Goal: Transaction & Acquisition: Purchase product/service

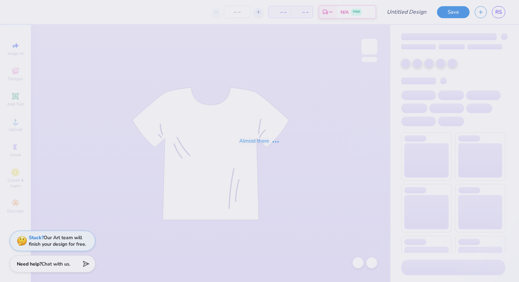
type input "collegiate hoodie"
type input "12"
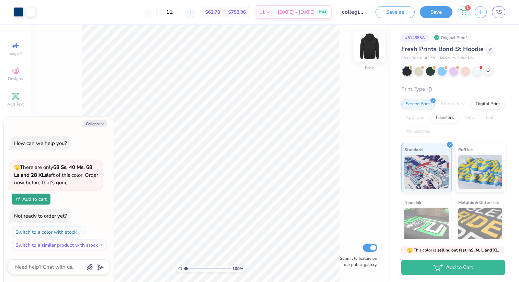
click at [366, 50] on img at bounding box center [368, 46] width 27 height 27
click at [443, 12] on button "Save" at bounding box center [435, 11] width 33 height 12
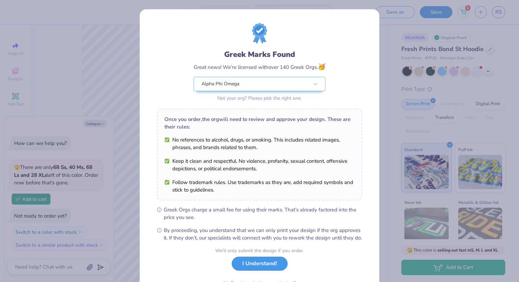
click at [273, 271] on button "I Understand!" at bounding box center [260, 264] width 56 height 14
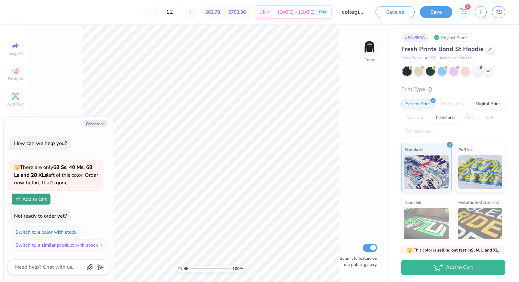
click at [464, 15] on div "1" at bounding box center [463, 11] width 12 height 12
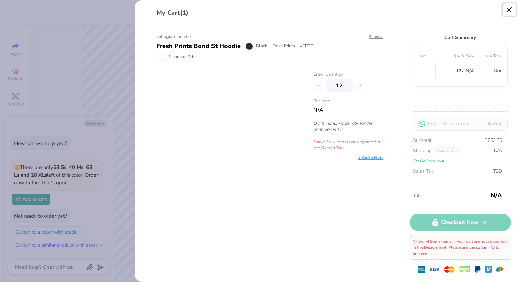
click at [507, 10] on button "Close" at bounding box center [508, 9] width 13 height 13
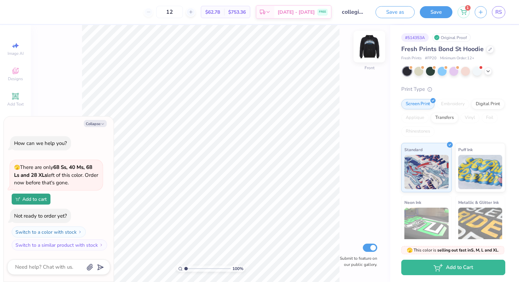
click at [368, 44] on img at bounding box center [368, 46] width 27 height 27
type textarea "x"
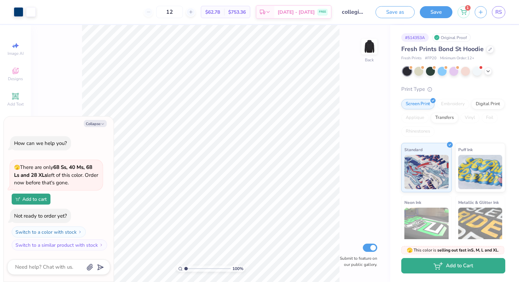
click at [437, 265] on icon "button" at bounding box center [437, 266] width 9 height 8
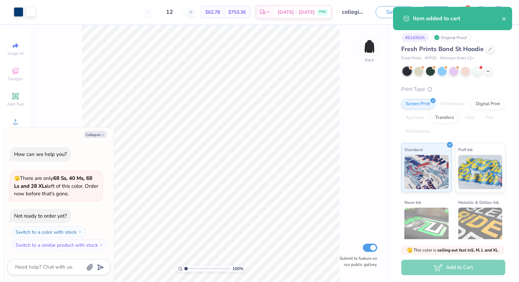
click at [452, 14] on div "Item added to cart" at bounding box center [457, 18] width 89 height 8
click at [502, 17] on icon "close" at bounding box center [503, 18] width 3 height 3
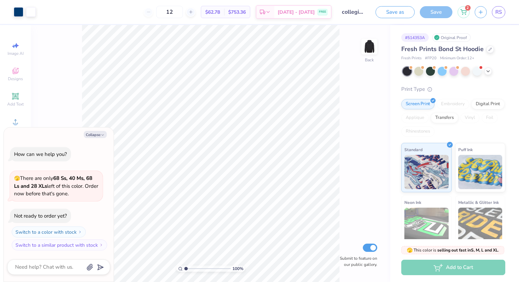
click at [465, 9] on div "Art colors 12 $62.78 Per Item $753.36 Total Est. Delivery Sep 14 - 17 FREE Desi…" at bounding box center [259, 141] width 519 height 282
click at [463, 12] on icon at bounding box center [463, 10] width 6 height 5
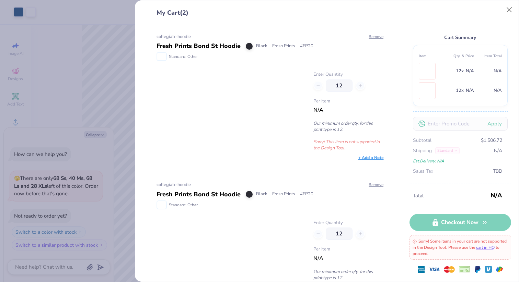
click at [347, 142] on p "Sorry! This item is not supported in the Design Tool." at bounding box center [348, 145] width 70 height 12
click at [494, 248] on link "cart in HQ" at bounding box center [485, 247] width 19 height 5
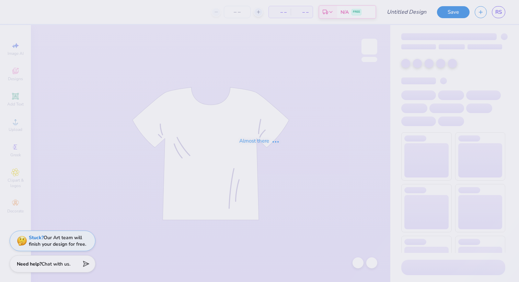
type input "collegiate hoodie"
type input "20"
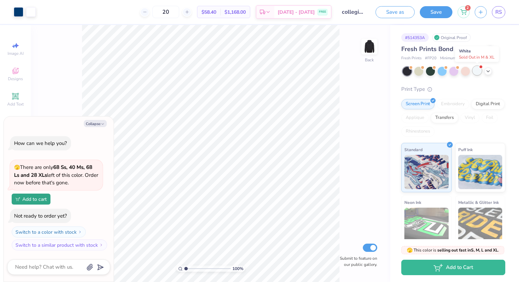
click at [477, 71] on div at bounding box center [476, 70] width 9 height 9
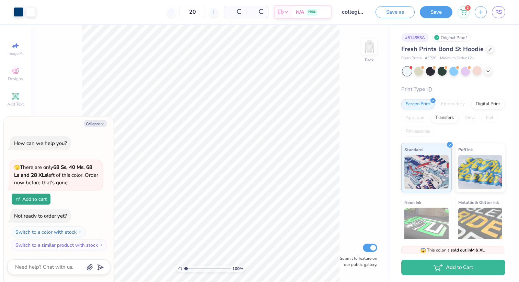
scroll to position [68, 0]
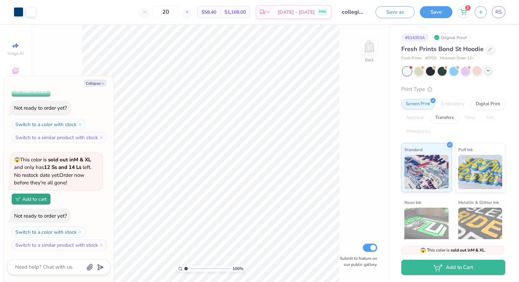
click at [487, 70] on icon at bounding box center [487, 70] width 5 height 5
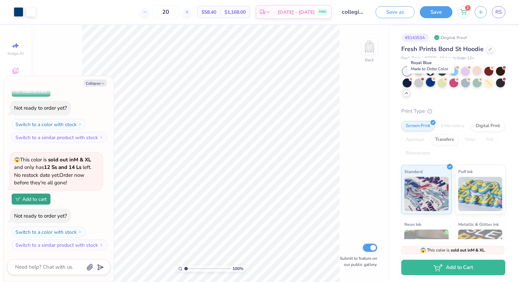
click at [432, 85] on div at bounding box center [430, 82] width 9 height 9
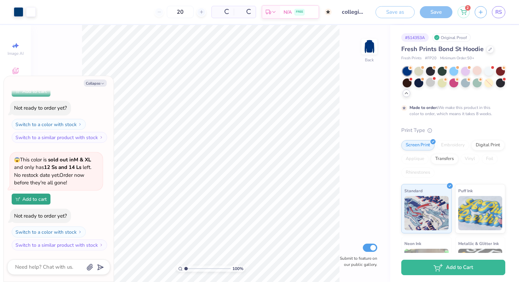
type textarea "x"
type input "50"
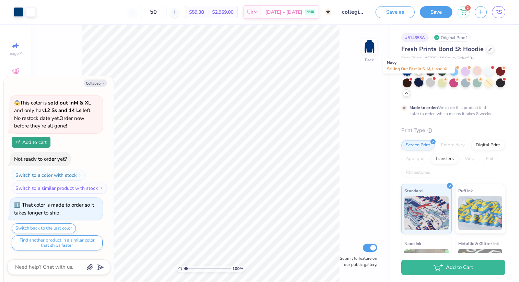
click at [417, 84] on div at bounding box center [418, 82] width 9 height 9
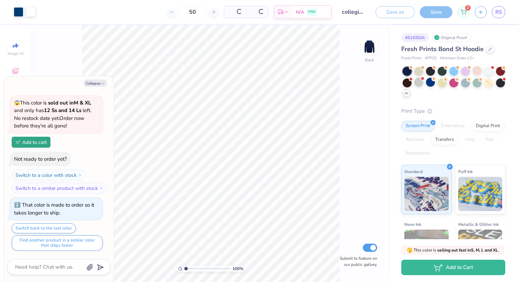
scroll to position [266, 0]
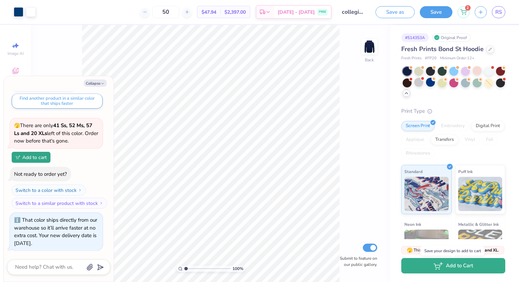
click at [451, 266] on button "Add to Cart" at bounding box center [453, 265] width 104 height 15
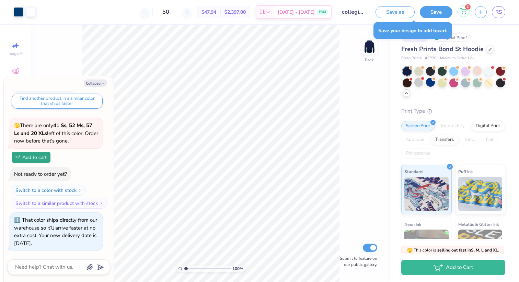
click at [464, 15] on div "2" at bounding box center [463, 11] width 12 height 12
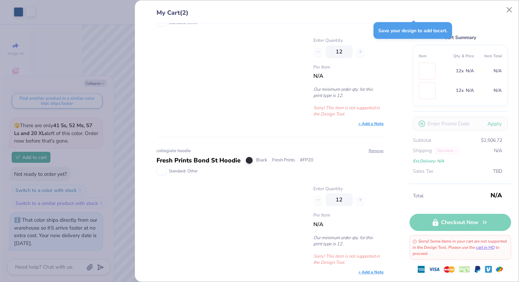
scroll to position [0, 0]
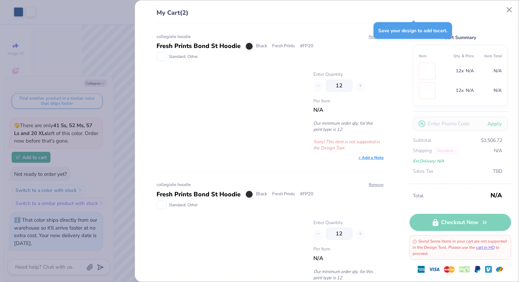
click at [401, 30] on div "Save your design to add to cart ." at bounding box center [412, 30] width 79 height 17
click at [507, 10] on button "Close" at bounding box center [508, 9] width 13 height 13
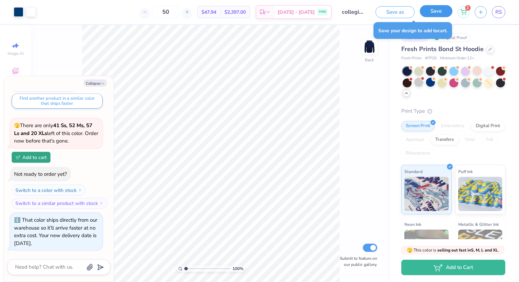
click at [435, 16] on button "Save" at bounding box center [435, 11] width 33 height 12
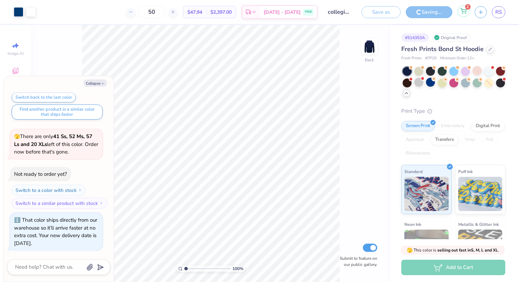
click at [461, 15] on div "2" at bounding box center [463, 11] width 12 height 12
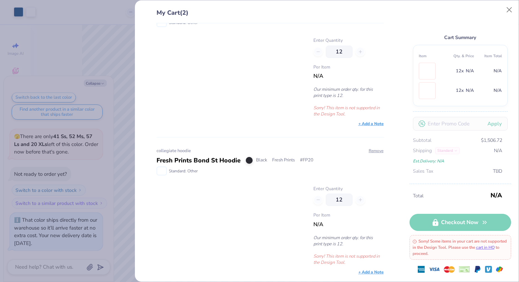
scroll to position [0, 0]
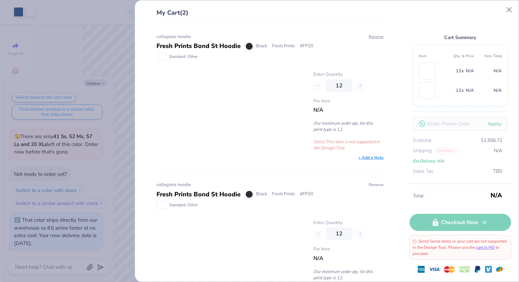
click at [375, 185] on button "Remove" at bounding box center [375, 185] width 15 height 6
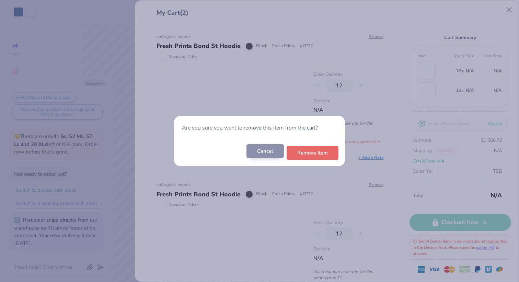
click at [265, 154] on button "Cancel" at bounding box center [264, 151] width 37 height 14
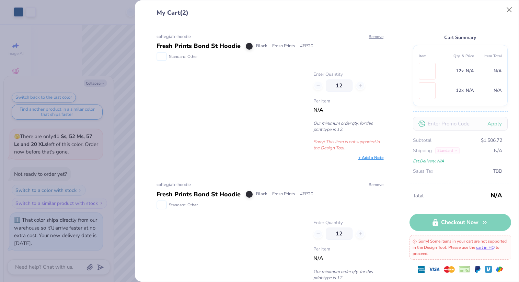
click at [376, 183] on button "Remove" at bounding box center [375, 185] width 15 height 6
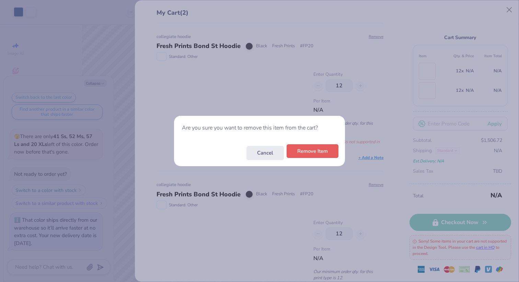
click at [320, 154] on button "Remove Item" at bounding box center [312, 151] width 52 height 14
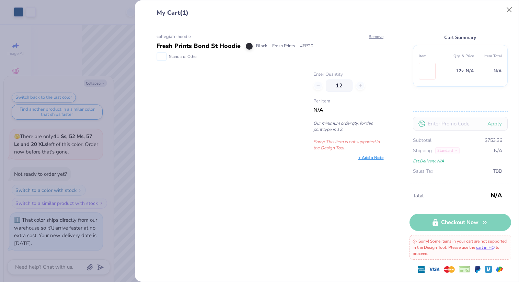
scroll to position [266, 0]
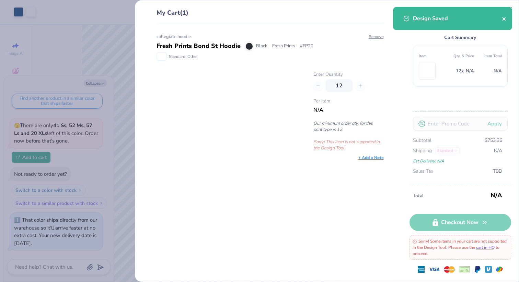
click at [503, 18] on icon "close" at bounding box center [503, 18] width 5 height 5
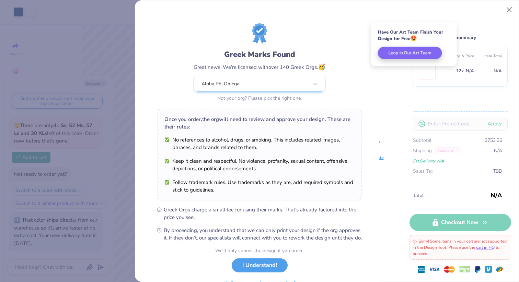
click at [507, 11] on div "Greek Marks Found Great news! We’re licensed with over 140 Greek Orgs. 🥳 Alpha …" at bounding box center [259, 141] width 519 height 282
click at [416, 53] on button "Loop In Our Art Team" at bounding box center [410, 51] width 64 height 12
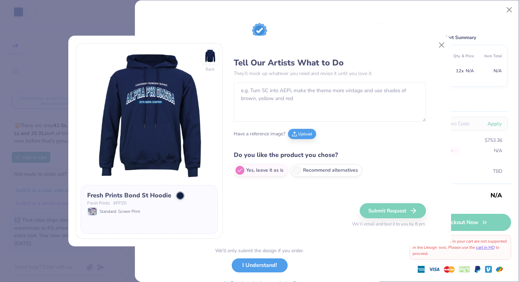
click at [315, 205] on div "Tell Our Artists What to Do They’ll mock up whatever you need and revise it unt…" at bounding box center [338, 141] width 209 height 196
click at [343, 251] on div "Back Fresh Prints Bond St Hoodie Fresh Prints # FP20 Standard: Screen Print Tel…" at bounding box center [259, 141] width 519 height 282
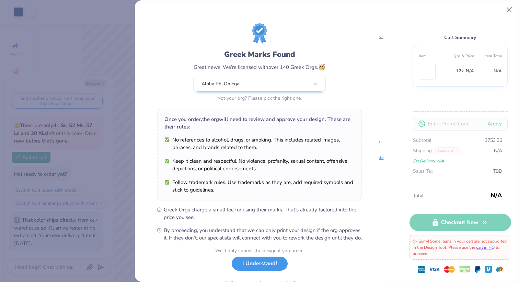
click at [277, 271] on button "I Understand!" at bounding box center [260, 264] width 56 height 14
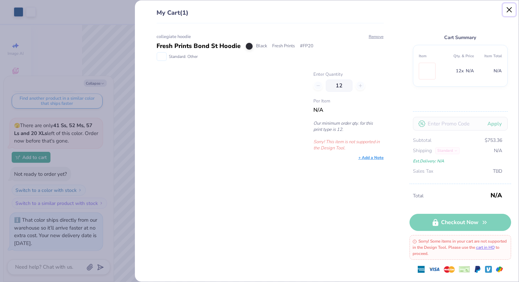
click at [505, 10] on button "Close" at bounding box center [508, 9] width 13 height 13
type textarea "x"
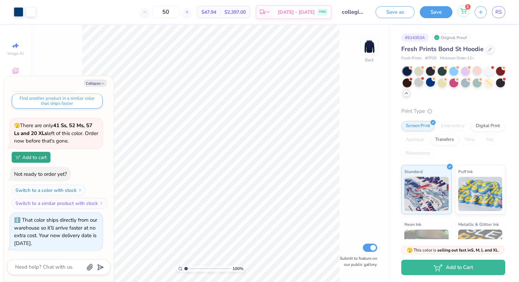
click at [463, 13] on icon at bounding box center [463, 10] width 6 height 5
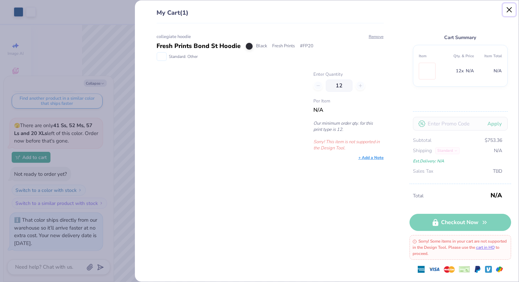
click at [508, 10] on button "Close" at bounding box center [508, 9] width 13 height 13
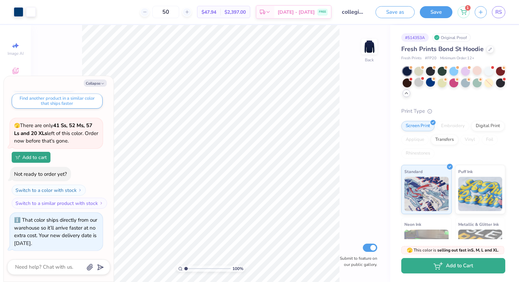
click at [455, 268] on button "Add to Cart" at bounding box center [453, 265] width 104 height 15
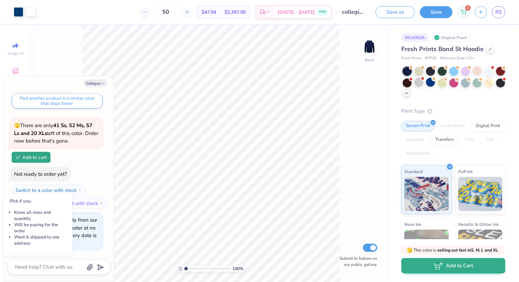
scroll to position [234, 0]
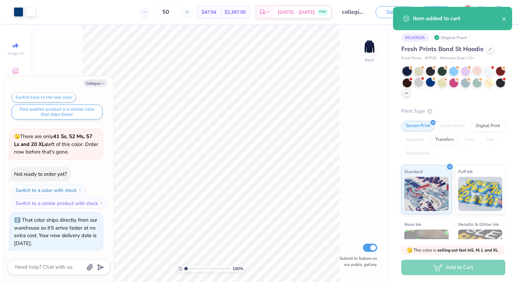
click at [461, 21] on div "Item added to cart" at bounding box center [457, 18] width 89 height 8
click at [505, 15] on button "close" at bounding box center [503, 18] width 5 height 8
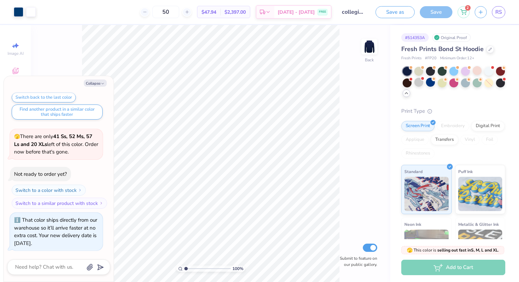
click at [464, 8] on div "Item added to cart" at bounding box center [452, 6] width 122 height 3
click at [462, 13] on circle at bounding box center [462, 13] width 1 height 1
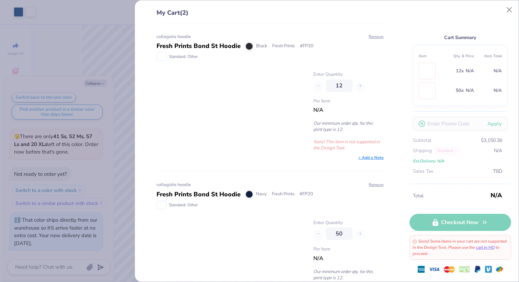
scroll to position [34, 0]
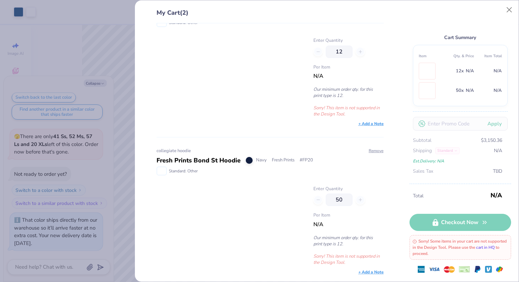
click at [494, 247] on link "cart in HQ" at bounding box center [485, 247] width 19 height 5
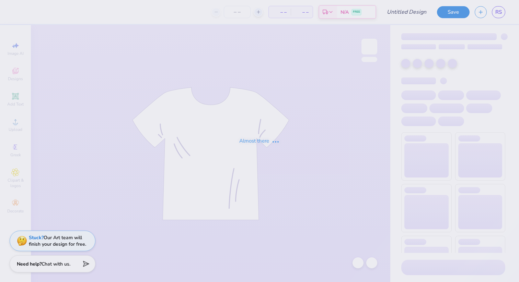
type input "collegiate hoodie"
type input "12"
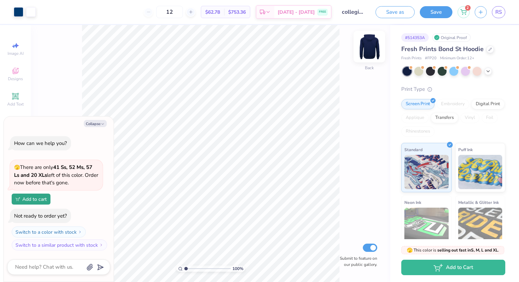
click at [371, 50] on img at bounding box center [368, 46] width 27 height 27
click at [96, 122] on button "Collapse" at bounding box center [95, 123] width 23 height 7
type textarea "x"
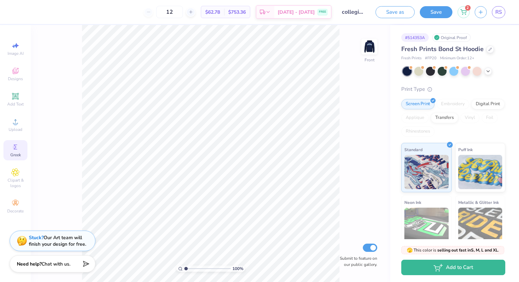
click at [14, 148] on circle at bounding box center [15, 147] width 4 height 4
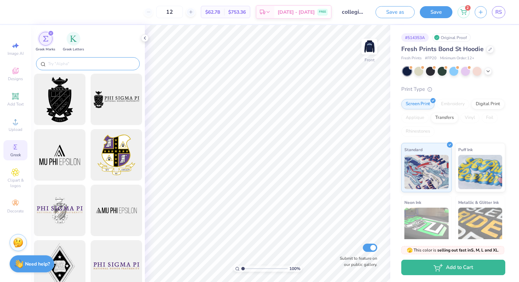
click at [104, 66] on input "text" at bounding box center [91, 63] width 88 height 7
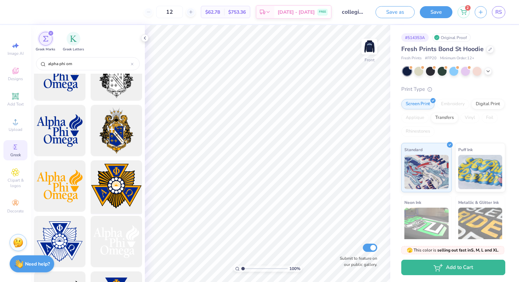
scroll to position [38, 0]
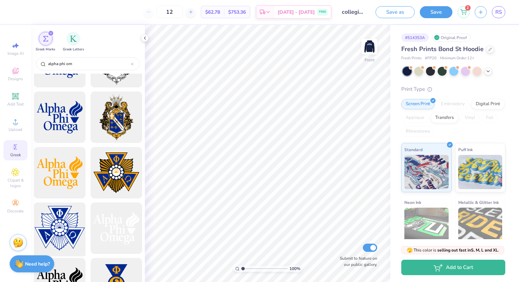
type input "alpha phi om"
click at [67, 231] on div at bounding box center [59, 228] width 57 height 57
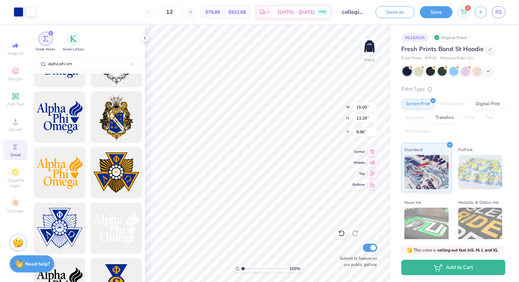
type input "8.99"
type input "7.97"
type input "5.00"
type input "11.56"
type input "10.24"
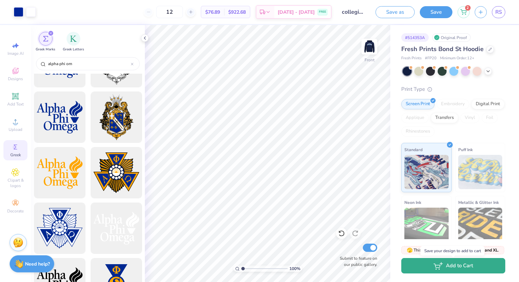
click at [454, 262] on button "Add to Cart" at bounding box center [453, 265] width 104 height 15
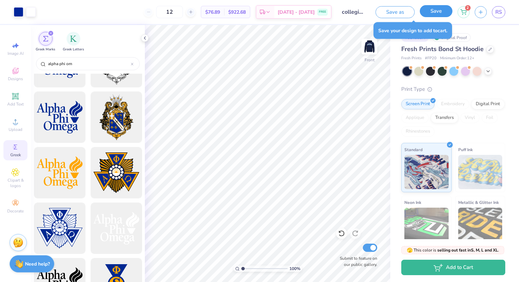
click at [434, 14] on button "Save" at bounding box center [435, 11] width 33 height 12
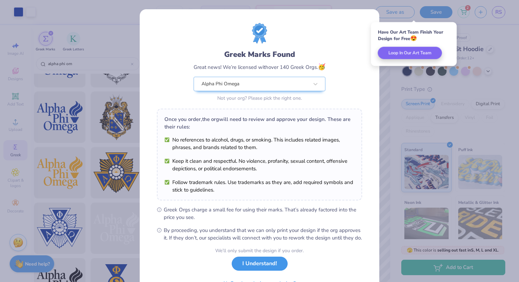
click at [276, 270] on button "I Understand!" at bounding box center [260, 264] width 56 height 14
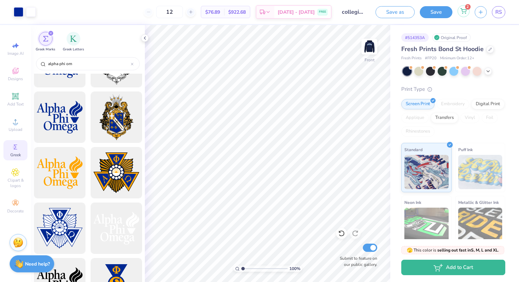
click at [465, 11] on icon at bounding box center [463, 10] width 6 height 3
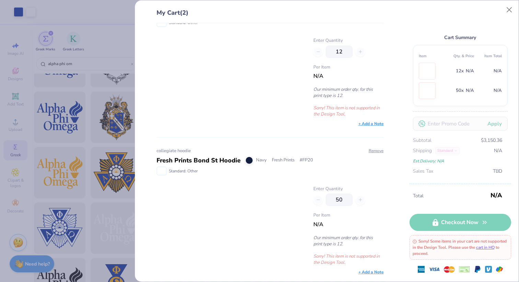
scroll to position [0, 0]
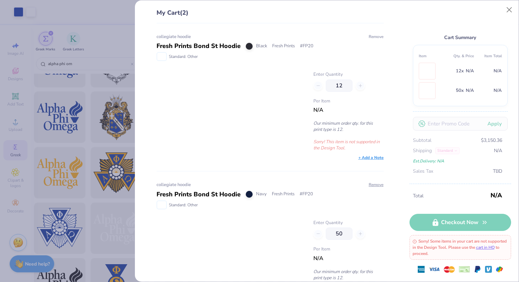
click at [374, 36] on button "Remove" at bounding box center [375, 37] width 15 height 6
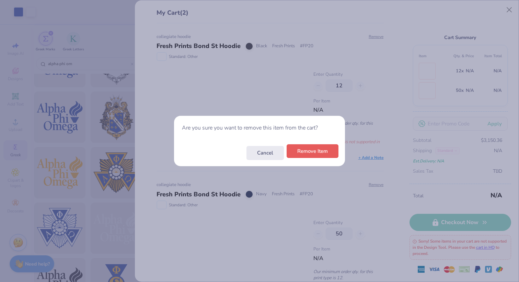
click at [322, 152] on button "Remove Item" at bounding box center [312, 151] width 52 height 14
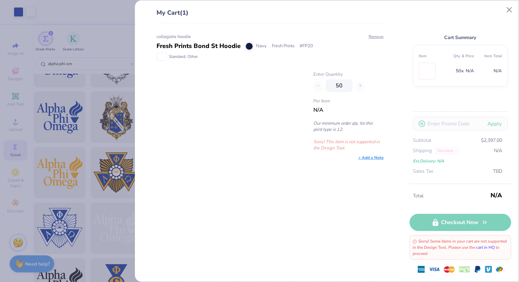
click at [494, 247] on link "cart in HQ" at bounding box center [485, 247] width 19 height 5
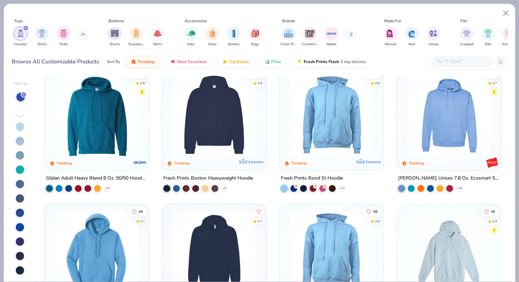
scroll to position [10, 0]
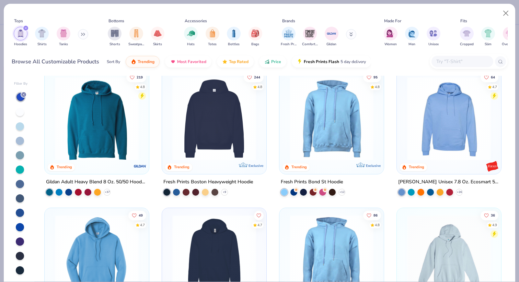
click at [436, 111] on img at bounding box center [448, 119] width 91 height 84
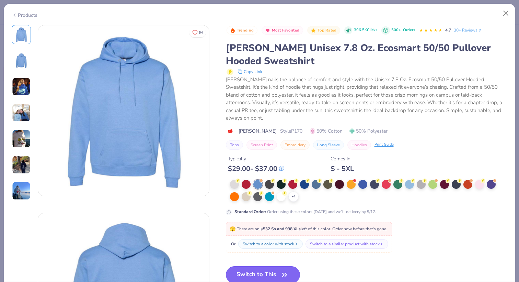
click at [243, 268] on button "Switch to This" at bounding box center [263, 274] width 74 height 17
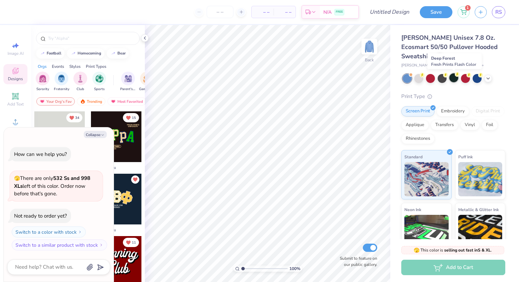
click at [455, 78] on div at bounding box center [453, 77] width 9 height 9
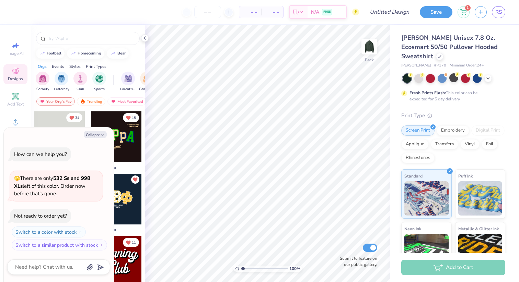
click at [408, 78] on div at bounding box center [406, 78] width 9 height 9
click at [406, 75] on div at bounding box center [406, 78] width 9 height 9
click at [487, 78] on icon at bounding box center [487, 77] width 5 height 5
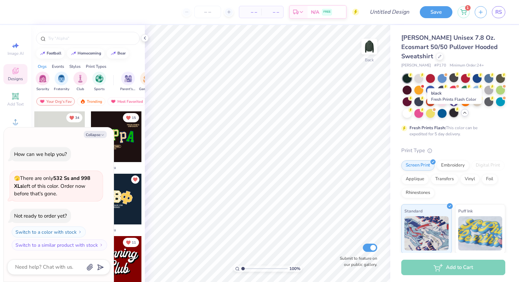
click at [453, 114] on div at bounding box center [453, 112] width 9 height 9
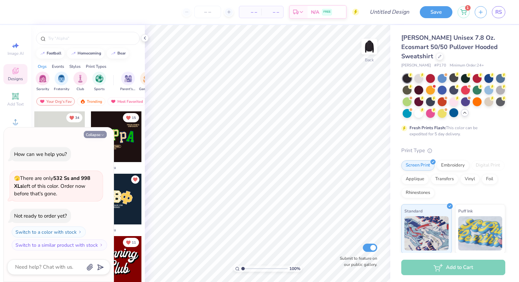
click at [98, 135] on button "Collapse" at bounding box center [95, 134] width 23 height 7
type textarea "x"
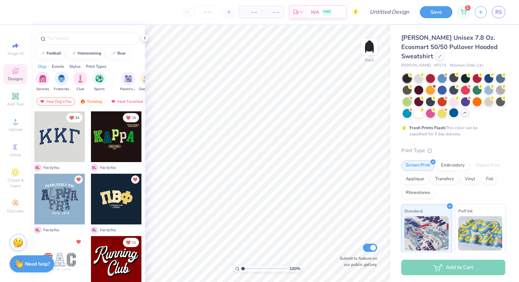
click at [64, 102] on div "Your Org's Fav" at bounding box center [55, 101] width 38 height 8
click at [143, 36] on icon at bounding box center [144, 37] width 5 height 5
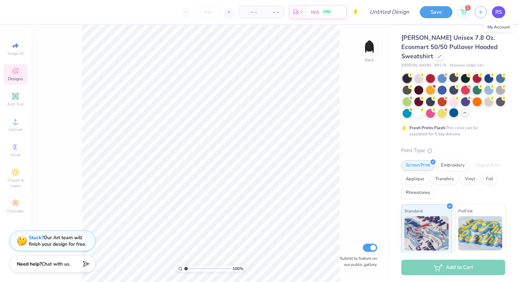
click at [494, 16] on link "RS" at bounding box center [497, 12] width 13 height 12
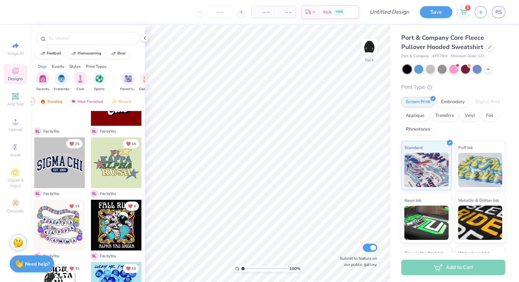
scroll to position [162, 0]
click at [50, 170] on div at bounding box center [59, 162] width 51 height 51
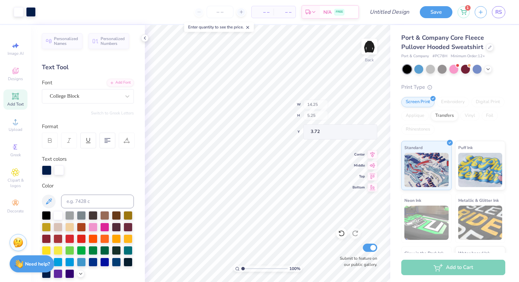
type input "14.25"
type input "5.25"
type input "3.72"
type textarea "S"
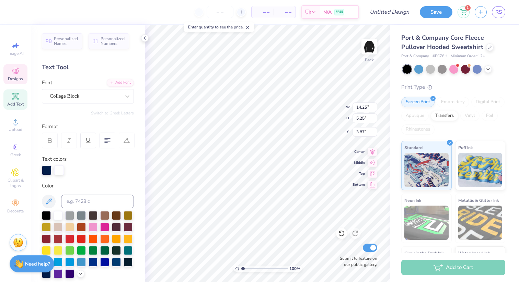
type textarea "ALPHA PHI OMEGA"
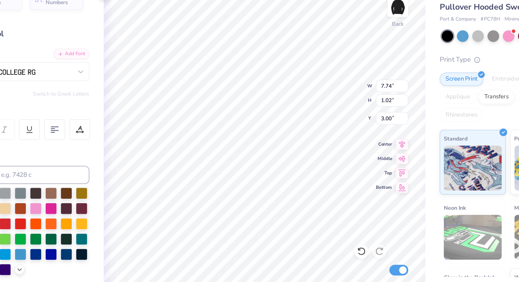
type textarea "E"
type textarea "LEADERSHIP FRIENDSHIP SErvICE"
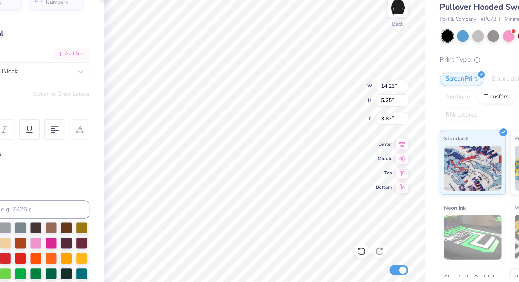
scroll to position [0, 2]
type textarea "ALPHA PHIOMEGA"
click at [344, 236] on icon at bounding box center [341, 233] width 7 height 7
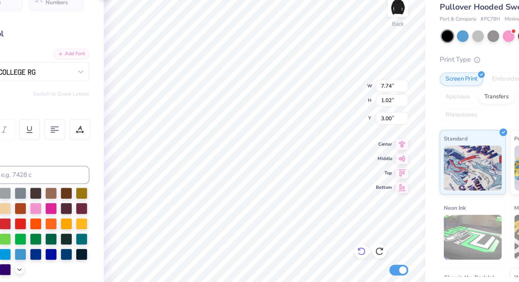
scroll to position [0, 0]
type textarea "E"
type textarea "leadership friendship service"
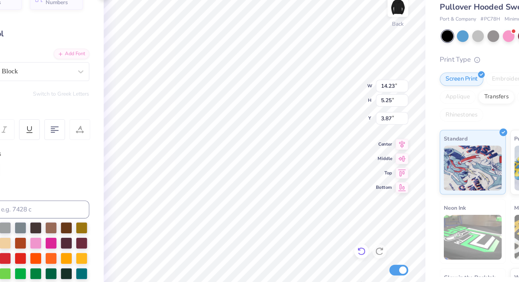
scroll to position [0, 2]
type input "8.38"
type input "3.09"
type input "5.20"
type input "1.33"
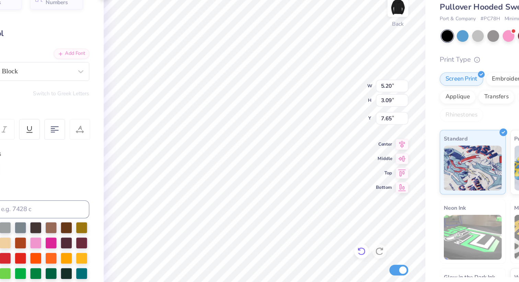
type input "7.65"
type input "3.95"
type input "0.76"
type input "7.93"
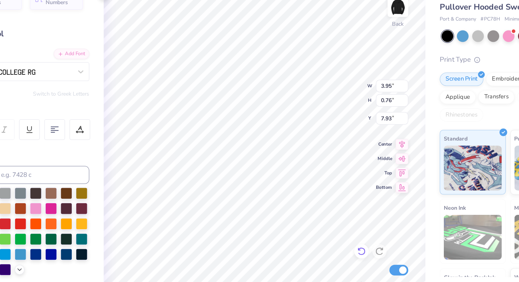
scroll to position [0, 0]
type textarea "EST. 1925"
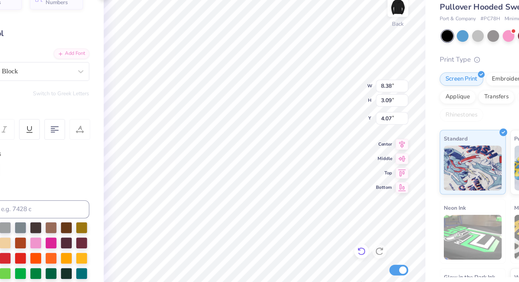
type input "14.26"
type input "5.26"
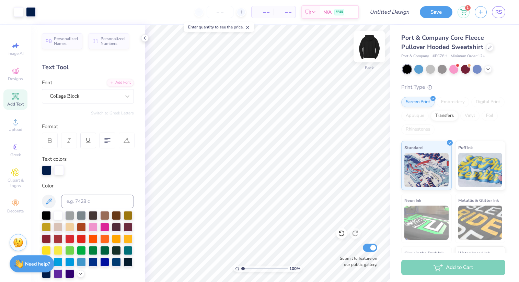
click at [369, 45] on img at bounding box center [368, 46] width 27 height 27
click at [12, 154] on span "Greek" at bounding box center [15, 154] width 11 height 5
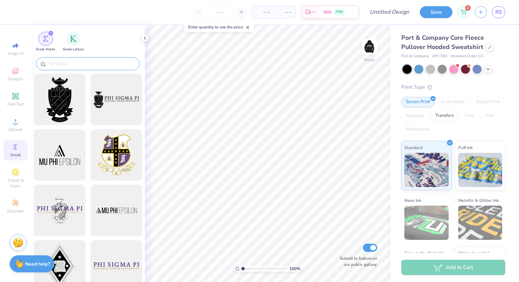
click at [74, 64] on input "text" at bounding box center [91, 63] width 88 height 7
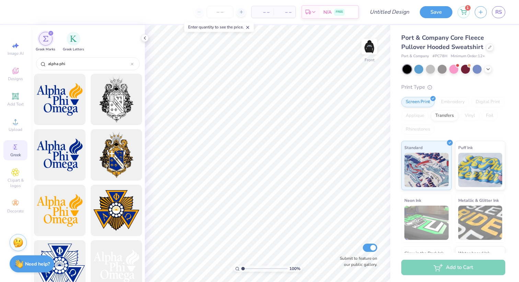
type input "alpha phi"
click at [66, 251] on div at bounding box center [59, 266] width 57 height 57
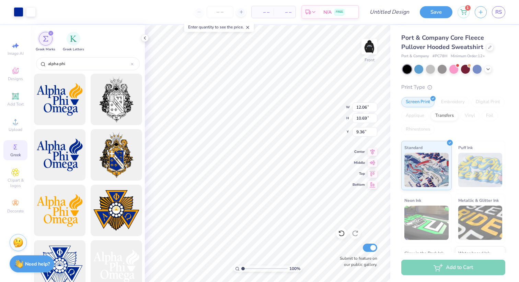
type input "12.06"
type input "10.69"
type input "6.43"
click at [393, 14] on input "Design Title" at bounding box center [398, 12] width 34 height 14
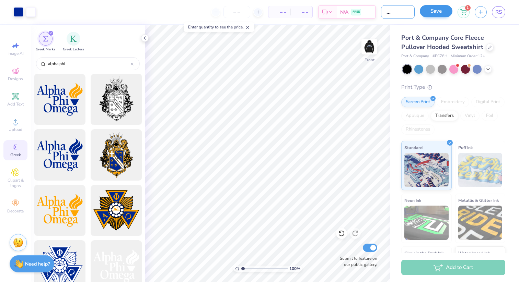
type input "cheaper hoodie?"
click at [434, 17] on button "Save" at bounding box center [435, 11] width 33 height 12
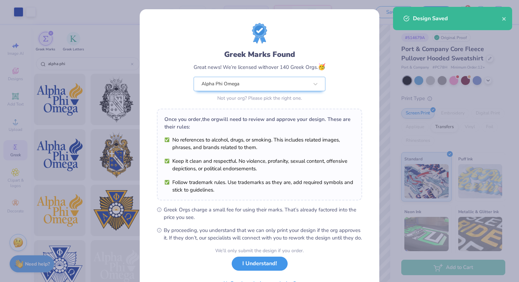
click at [264, 270] on button "I Understand!" at bounding box center [260, 264] width 56 height 14
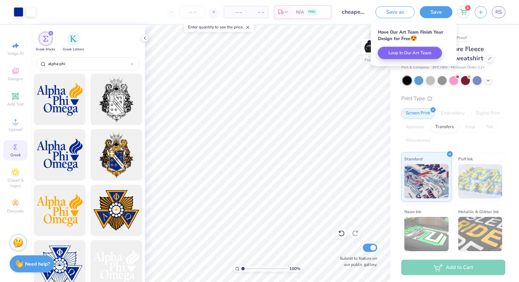
click at [456, 99] on div "Print Type" at bounding box center [453, 99] width 104 height 8
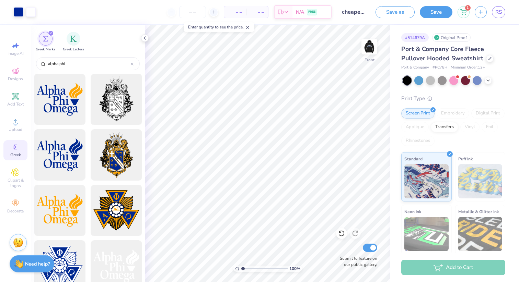
click at [455, 264] on div "Add to Cart" at bounding box center [453, 267] width 104 height 15
click at [215, 11] on icon at bounding box center [213, 12] width 5 height 5
type input "12"
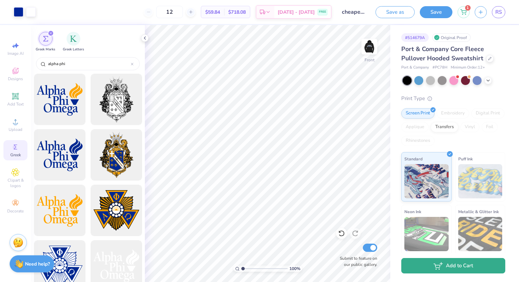
click at [465, 265] on button "Add to Cart" at bounding box center [453, 265] width 104 height 15
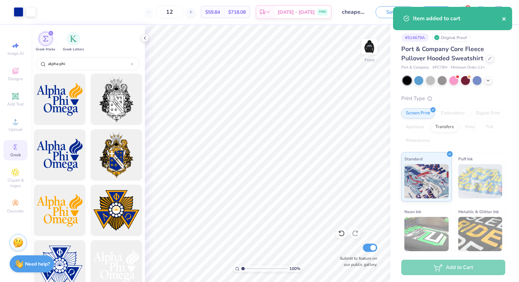
click at [505, 18] on icon "close" at bounding box center [503, 18] width 5 height 5
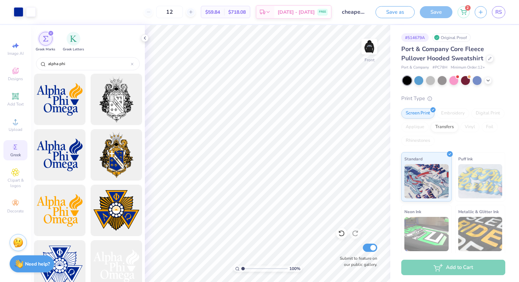
click at [463, 11] on div "Art colors 12 $59.84 Per Item $718.08 Total Est. Delivery Sep 14 - 17 FREE Desi…" at bounding box center [259, 141] width 519 height 282
click at [461, 14] on div "2" at bounding box center [463, 11] width 12 height 12
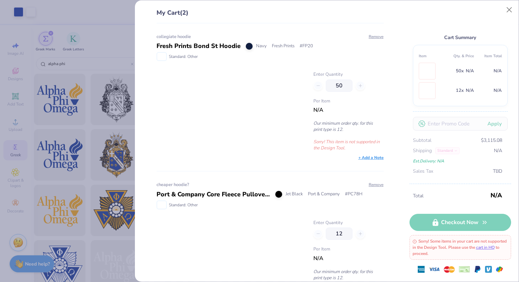
scroll to position [34, 0]
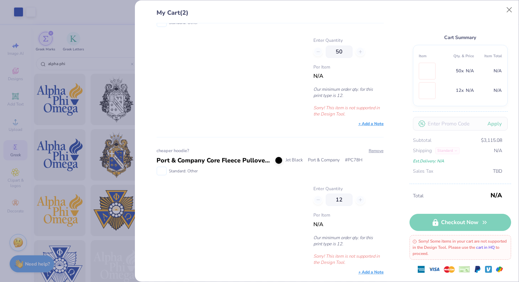
click at [494, 248] on link "cart in HQ" at bounding box center [485, 247] width 19 height 5
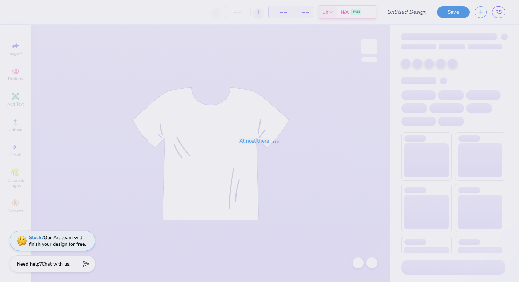
type input "cheaper hoodie?"
type input "20"
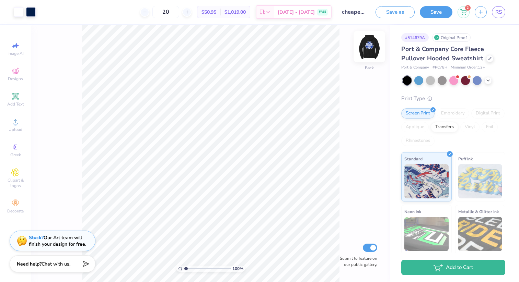
click at [367, 49] on img at bounding box center [368, 46] width 27 height 27
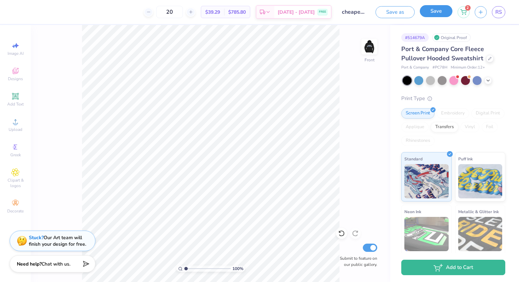
click at [427, 15] on button "Save" at bounding box center [435, 11] width 33 height 12
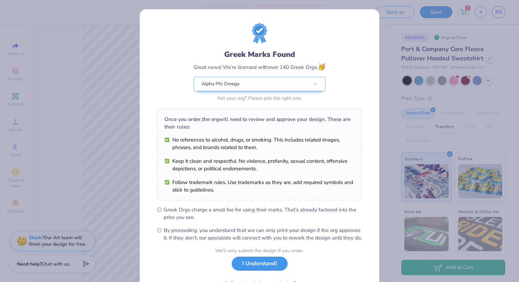
click at [261, 270] on button "I Understand!" at bounding box center [260, 264] width 56 height 14
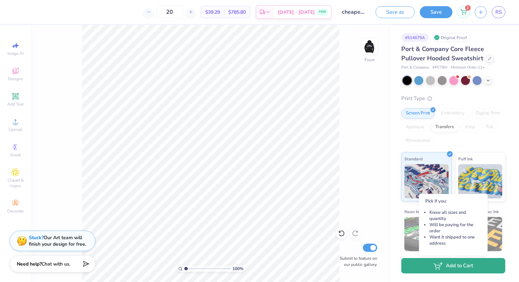
click at [435, 273] on button "Add to Cart" at bounding box center [453, 265] width 104 height 15
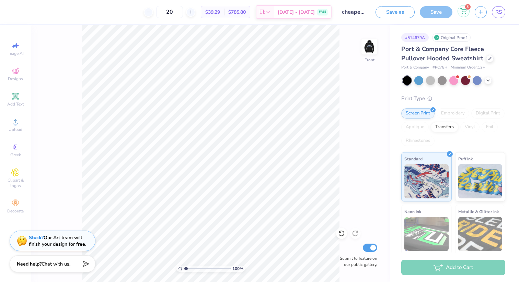
click at [463, 12] on icon at bounding box center [463, 10] width 6 height 5
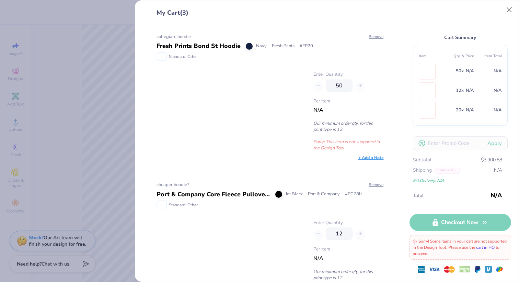
click at [494, 249] on link "cart in HQ" at bounding box center [485, 247] width 19 height 5
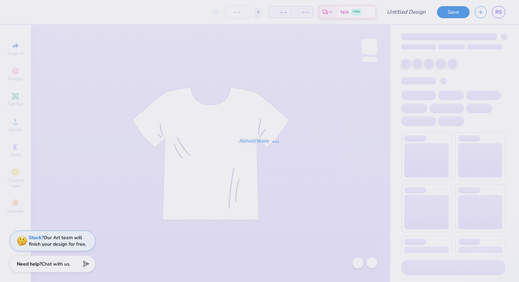
type input "cheaper hoodie?"
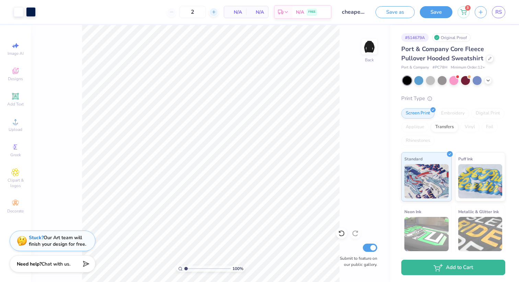
click at [216, 12] on div at bounding box center [213, 12] width 9 height 9
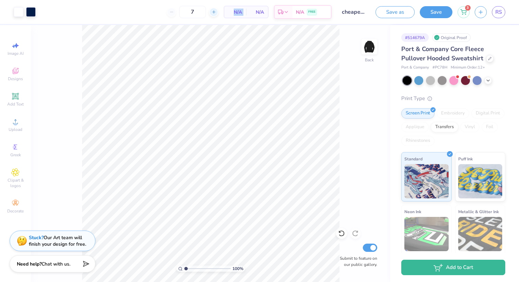
click at [216, 12] on div at bounding box center [213, 12] width 9 height 9
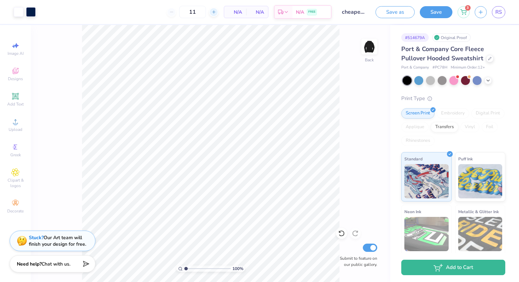
type input "12"
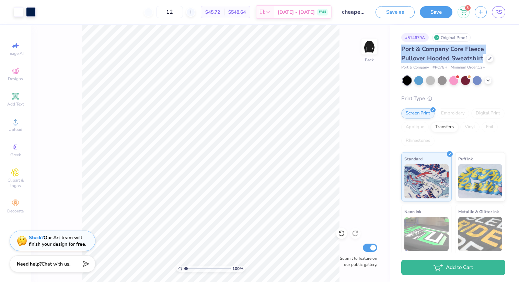
drag, startPoint x: 482, startPoint y: 59, endPoint x: 402, endPoint y: 50, distance: 80.3
click at [402, 50] on span "Port & Company Core Fleece Pullover Hooded Sweatshirt" at bounding box center [442, 53] width 83 height 17
click at [489, 58] on icon at bounding box center [489, 57] width 3 height 3
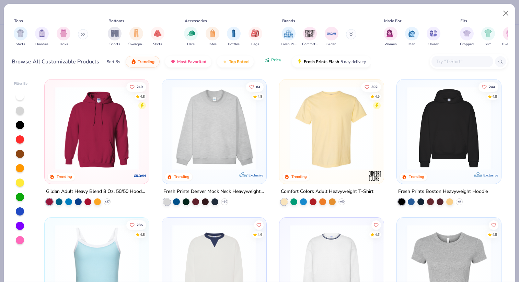
click at [267, 63] on button "Price" at bounding box center [272, 60] width 27 height 12
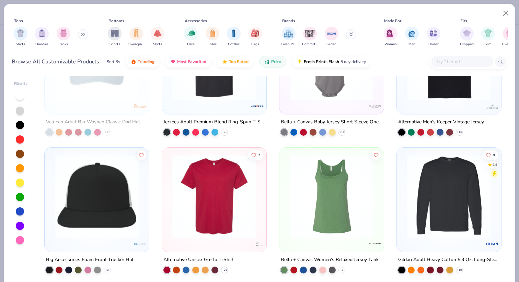
scroll to position [2551, 0]
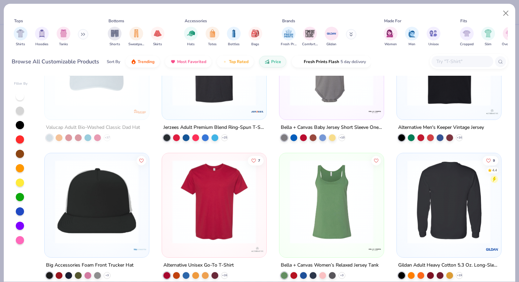
click at [449, 210] on img at bounding box center [448, 202] width 91 height 84
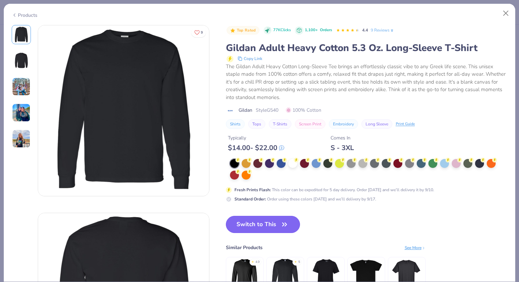
click at [270, 225] on button "Switch to This" at bounding box center [263, 224] width 74 height 17
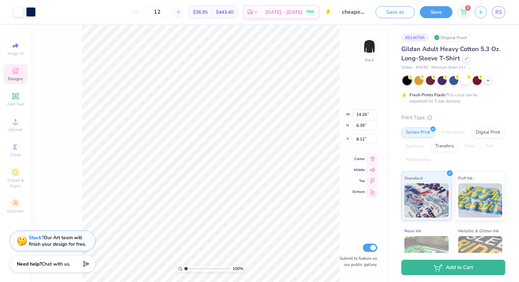
type input "3.00"
click at [341, 82] on div "100 % Back W 14.26 14.26 " H 6.39 6.39 " Y 3.00 3.00 " Center Middle Top Bottom…" at bounding box center [210, 153] width 359 height 257
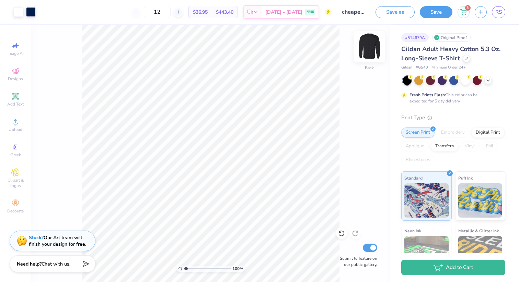
click at [370, 51] on img at bounding box center [368, 46] width 27 height 27
click at [11, 154] on span "Greek" at bounding box center [15, 154] width 11 height 5
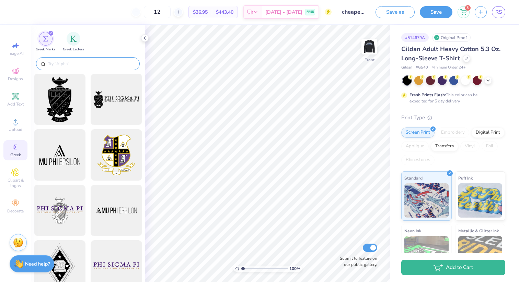
click at [83, 61] on input "text" at bounding box center [91, 63] width 88 height 7
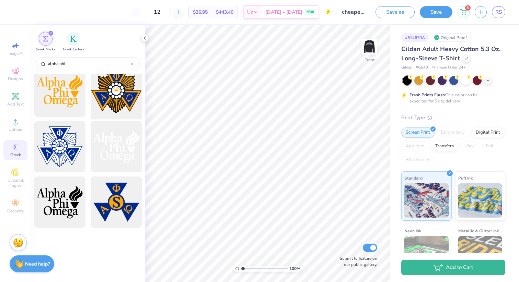
scroll to position [126, 0]
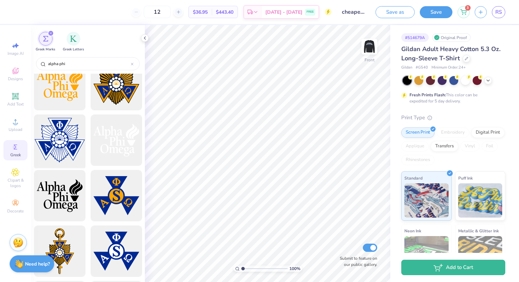
type input "alpha phi"
click at [65, 155] on div at bounding box center [59, 140] width 57 height 57
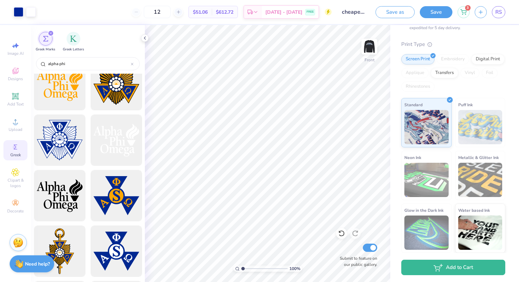
scroll to position [0, 0]
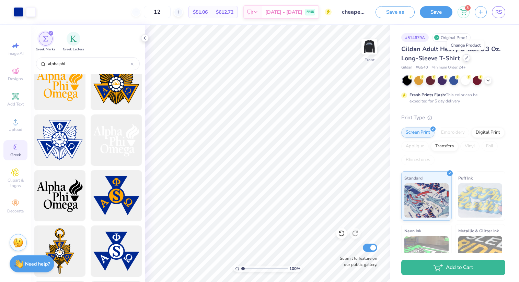
click at [466, 58] on icon at bounding box center [465, 57] width 3 height 3
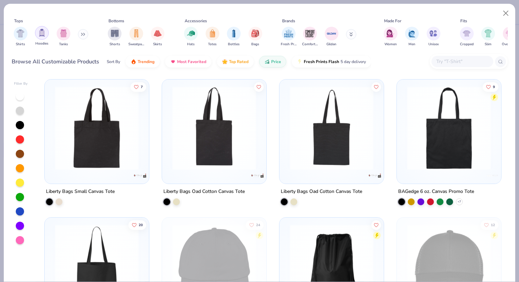
click at [43, 37] on div "filter for Hoodies" at bounding box center [42, 33] width 14 height 14
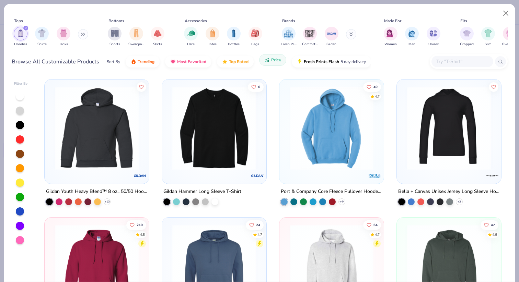
click at [275, 61] on span "Price" at bounding box center [276, 59] width 10 height 5
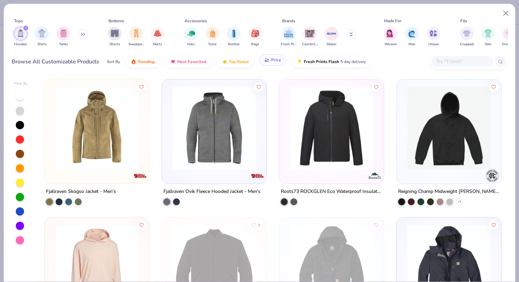
click at [269, 61] on button "Price" at bounding box center [272, 60] width 27 height 12
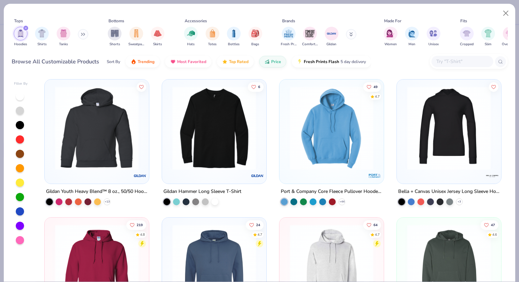
click at [84, 33] on icon at bounding box center [83, 34] width 4 height 3
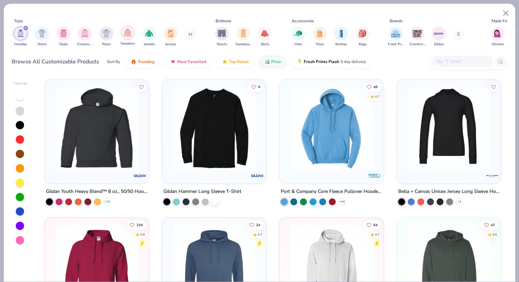
click at [127, 34] on img "filter for Sweaters" at bounding box center [128, 33] width 8 height 8
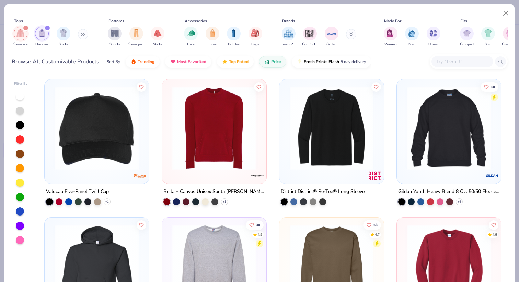
click at [48, 28] on icon "filter for Hoodies" at bounding box center [47, 28] width 3 height 3
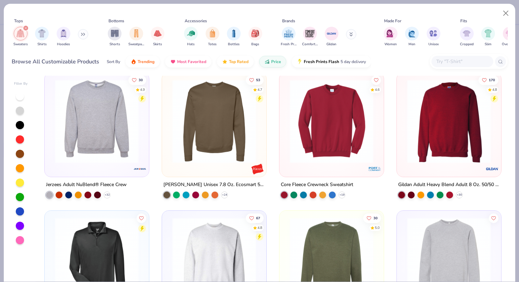
scroll to position [142, 0]
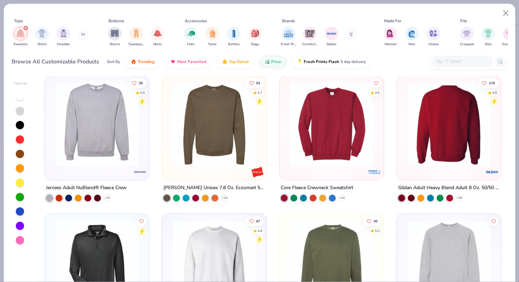
click at [453, 138] on img at bounding box center [448, 125] width 91 height 84
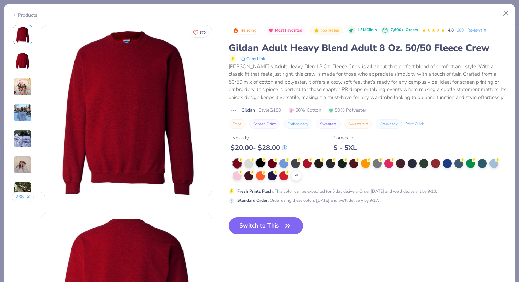
click at [261, 163] on div at bounding box center [260, 162] width 9 height 9
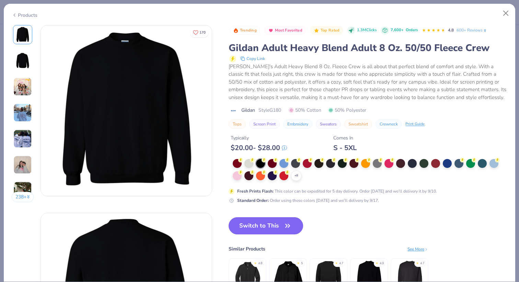
click at [265, 222] on button "Switch to This" at bounding box center [265, 225] width 74 height 17
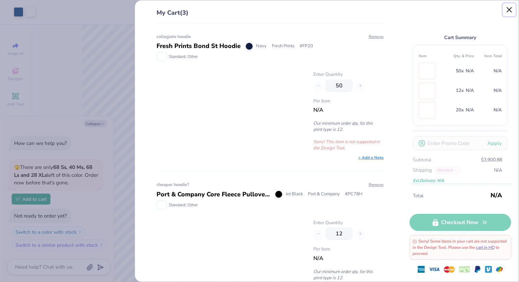
click at [511, 10] on button "Close" at bounding box center [508, 9] width 13 height 13
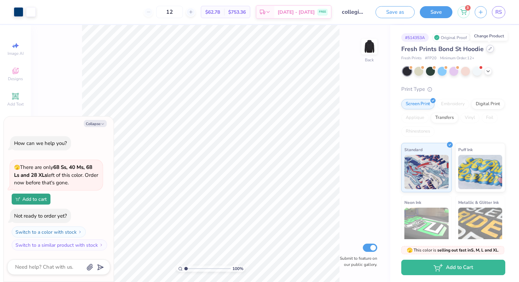
click at [488, 49] on icon at bounding box center [489, 48] width 3 height 3
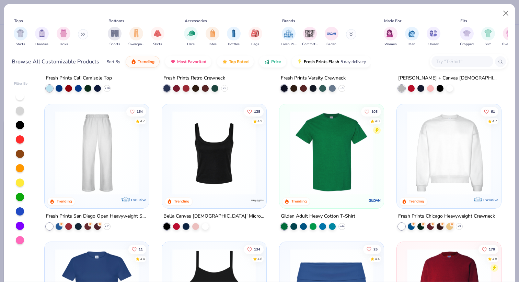
scroll to position [94, 0]
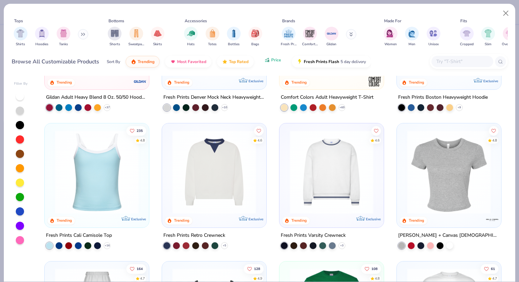
click at [271, 64] on button "Price" at bounding box center [272, 60] width 27 height 12
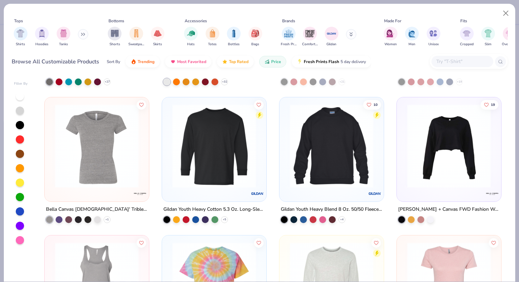
scroll to position [5922, 0]
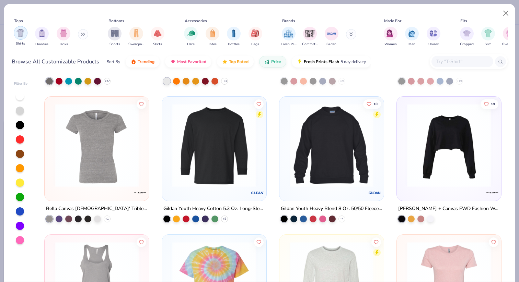
click at [18, 34] on img "filter for Shirts" at bounding box center [20, 33] width 8 height 8
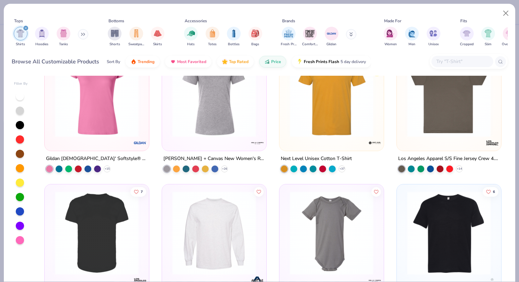
scroll to position [894, 0]
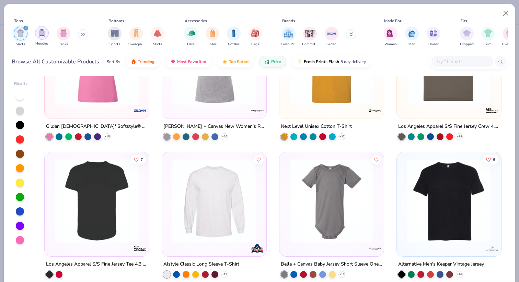
click at [39, 33] on img "filter for Hoodies" at bounding box center [42, 33] width 8 height 8
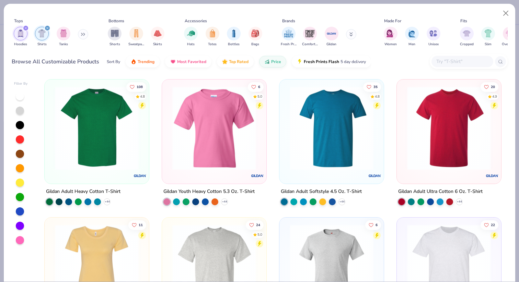
click at [26, 28] on icon "filter for Hoodies" at bounding box center [25, 28] width 3 height 3
click at [46, 33] on div "filter for Hoodies" at bounding box center [42, 33] width 14 height 14
click at [47, 28] on icon "filter for Shirts" at bounding box center [47, 28] width 2 height 2
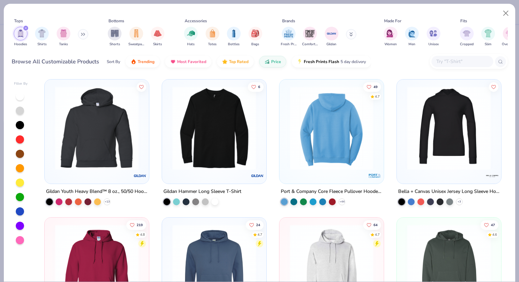
click at [345, 141] on img at bounding box center [331, 128] width 91 height 84
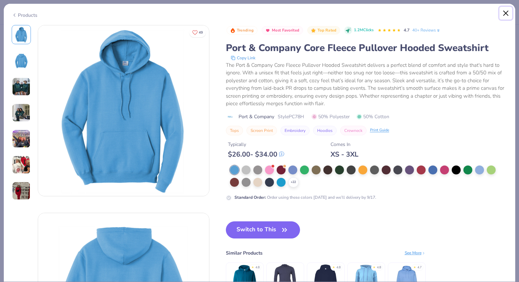
click at [506, 15] on button "Close" at bounding box center [505, 13] width 13 height 13
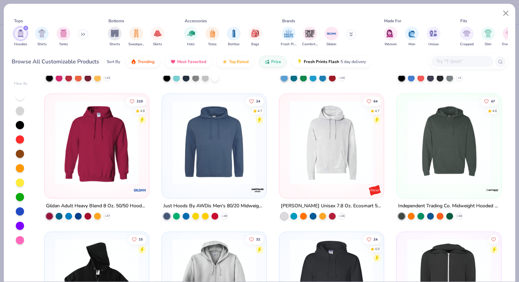
scroll to position [132, 0]
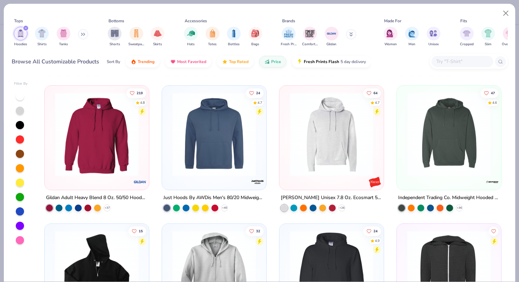
click at [79, 153] on img at bounding box center [96, 135] width 91 height 84
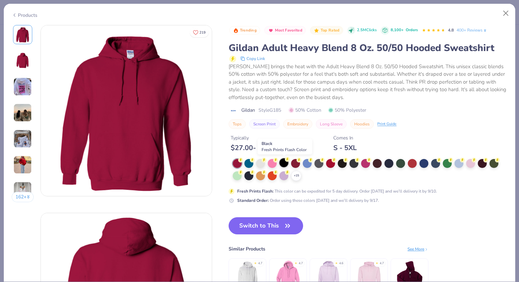
click at [283, 164] on div at bounding box center [283, 162] width 9 height 9
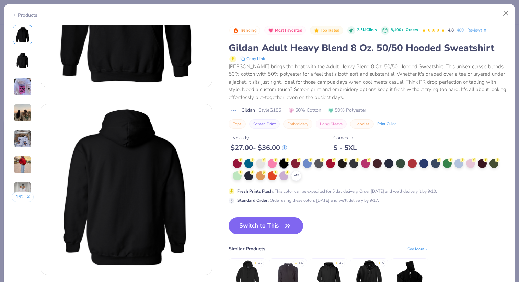
scroll to position [116, 0]
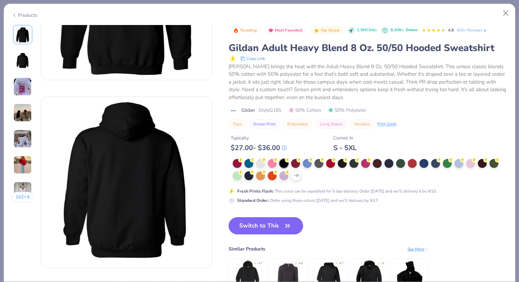
click at [268, 224] on button "Switch to This" at bounding box center [265, 225] width 74 height 17
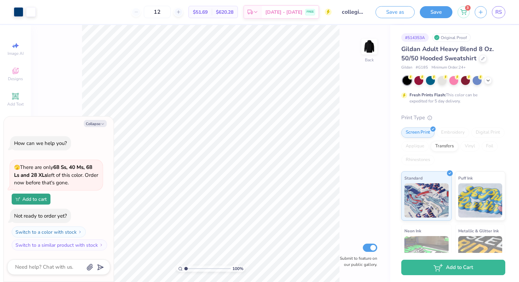
click at [356, 61] on div "100 % Back Submit to feature on our public gallery." at bounding box center [210, 153] width 359 height 257
click at [371, 50] on img at bounding box center [368, 46] width 27 height 27
click at [99, 123] on button "Collapse" at bounding box center [95, 123] width 23 height 7
type textarea "x"
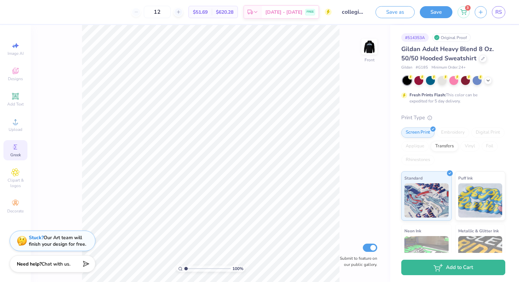
click at [15, 156] on span "Greek" at bounding box center [15, 154] width 11 height 5
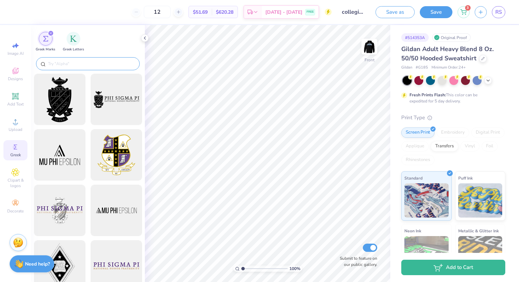
click at [93, 64] on input "text" at bounding box center [91, 63] width 88 height 7
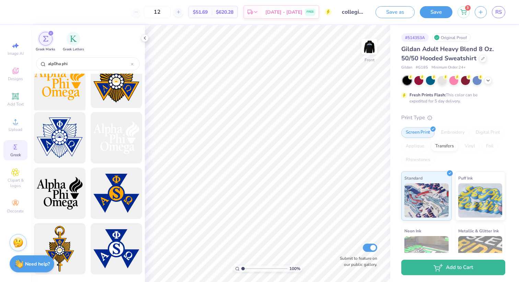
scroll to position [129, 0]
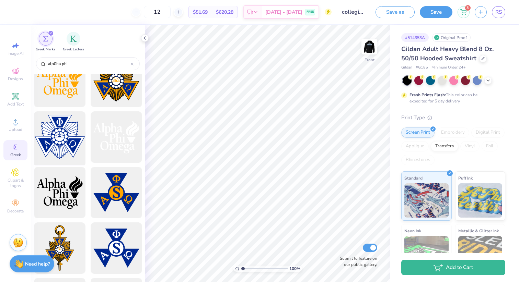
type input "alp0ha phi"
click at [61, 130] on div at bounding box center [59, 137] width 57 height 57
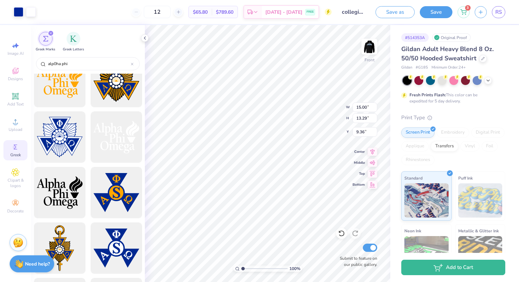
type input "6.00"
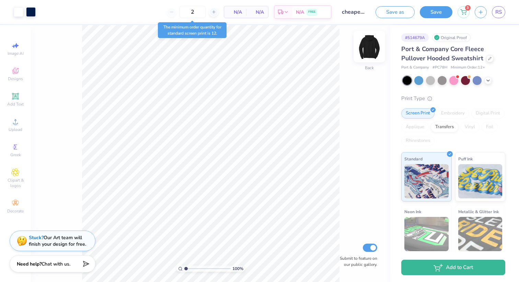
click at [371, 46] on img at bounding box center [368, 46] width 27 height 27
click at [214, 13] on icon at bounding box center [213, 12] width 5 height 5
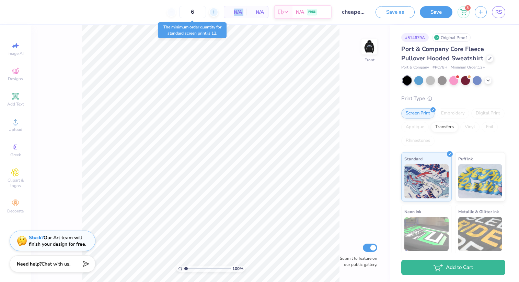
click at [214, 13] on icon at bounding box center [213, 12] width 5 height 5
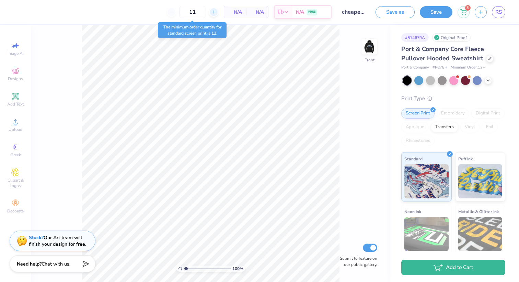
click at [214, 13] on icon at bounding box center [213, 12] width 5 height 5
type input "12"
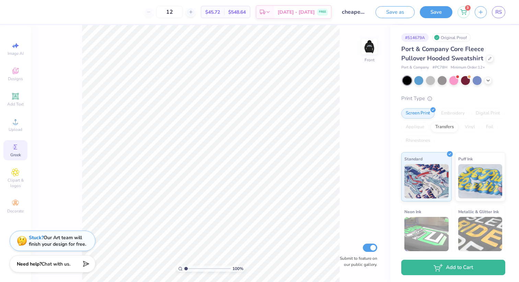
click at [20, 148] on div "Greek" at bounding box center [15, 150] width 24 height 20
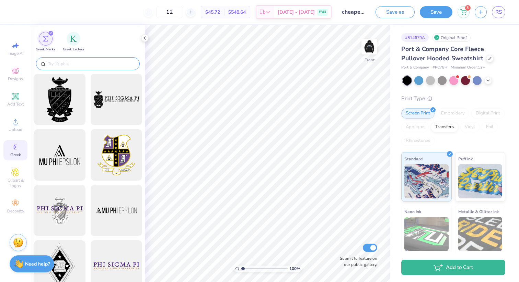
click at [88, 62] on input "text" at bounding box center [91, 63] width 88 height 7
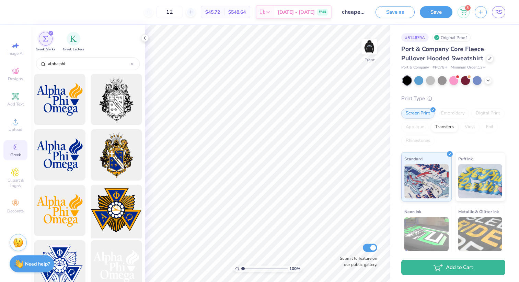
scroll to position [42, 0]
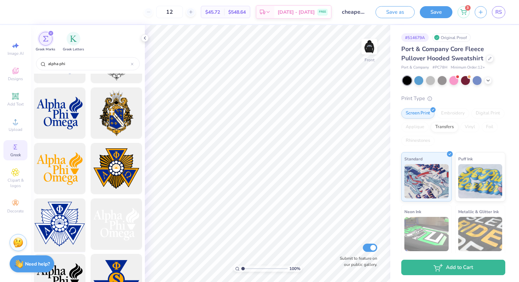
type input "alpha phi"
click at [72, 220] on div at bounding box center [59, 224] width 57 height 57
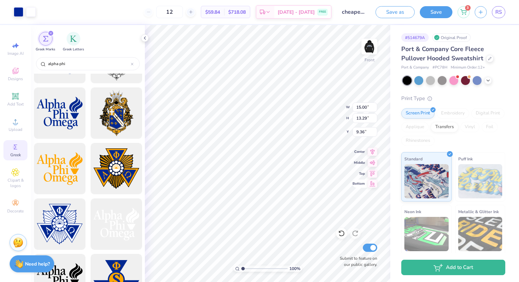
type input "9.28"
type input "8.22"
type input "6.00"
type input "12.61"
type input "11.17"
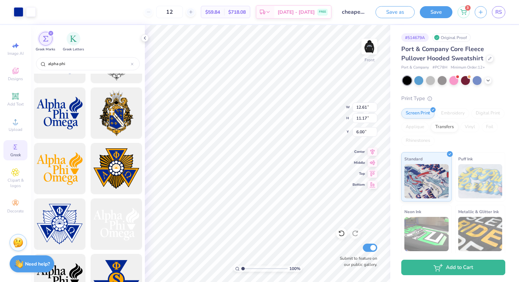
type input "13.70"
type input "12.13"
type input "14.92"
type input "13.22"
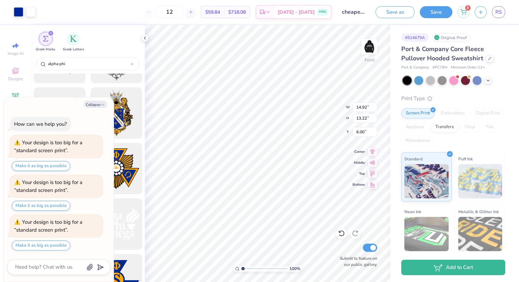
scroll to position [19, 0]
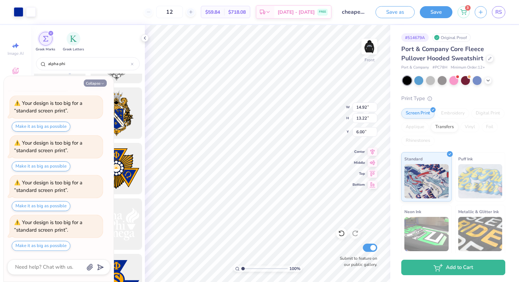
click at [100, 83] on icon "button" at bounding box center [102, 84] width 4 height 4
type textarea "x"
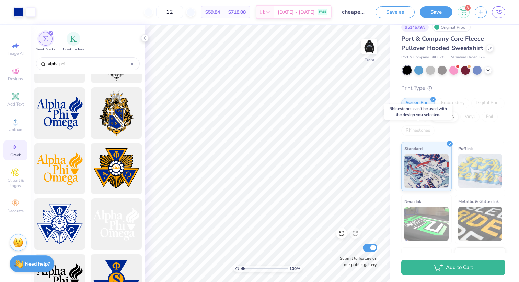
scroll to position [12, 0]
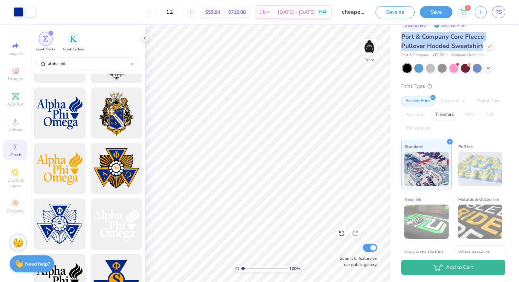
drag, startPoint x: 481, startPoint y: 47, endPoint x: 397, endPoint y: 39, distance: 84.7
click at [397, 39] on div "# 514679A Original Proof Port & Company Core Fleece Pullover Hooded Sweatshirt …" at bounding box center [454, 154] width 129 height 282
copy span "Port & Company Core Fleece Pullover Hooded Sweatshirt"
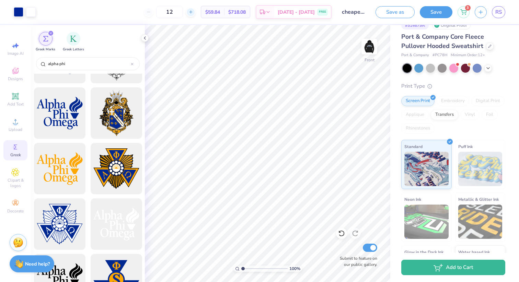
click at [193, 14] on icon at bounding box center [190, 12] width 5 height 5
click at [151, 13] on icon at bounding box center [148, 12] width 5 height 5
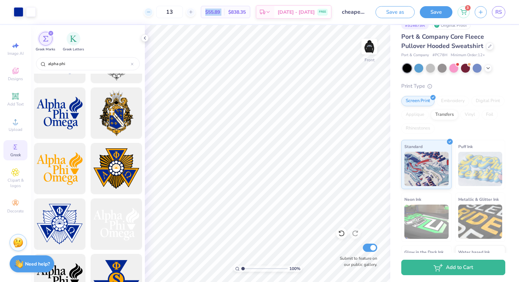
click at [151, 13] on icon at bounding box center [148, 12] width 5 height 5
type input "12"
click at [156, 13] on div "12" at bounding box center [169, 12] width 51 height 12
click at [369, 46] on img at bounding box center [368, 46] width 27 height 27
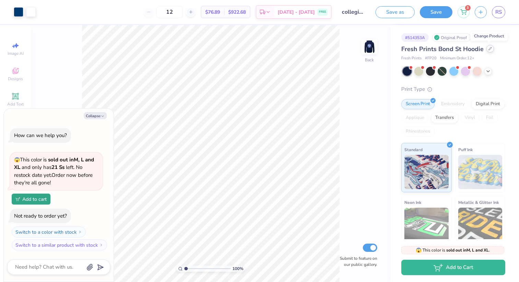
click at [489, 49] on icon at bounding box center [489, 48] width 3 height 3
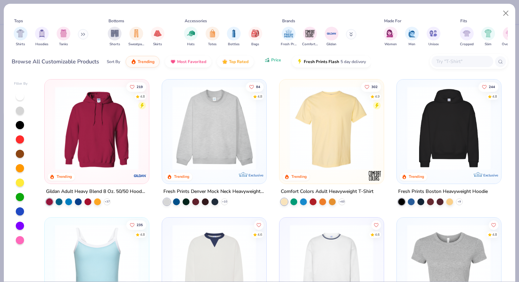
click at [266, 61] on icon "button" at bounding box center [266, 61] width 1 height 2
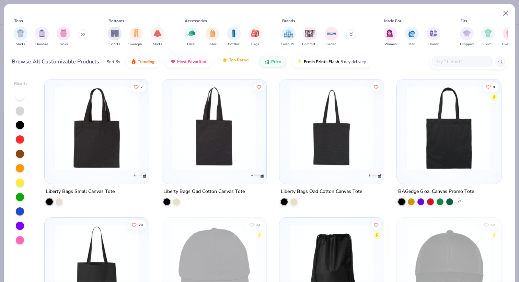
click at [228, 63] on button "Top Rated" at bounding box center [235, 60] width 37 height 12
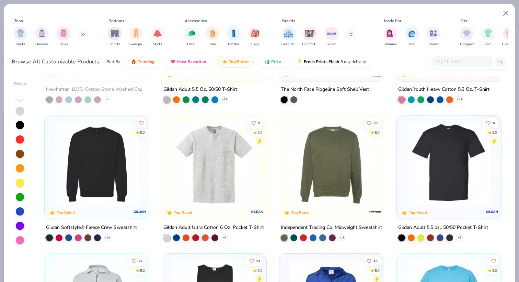
scroll to position [108, 0]
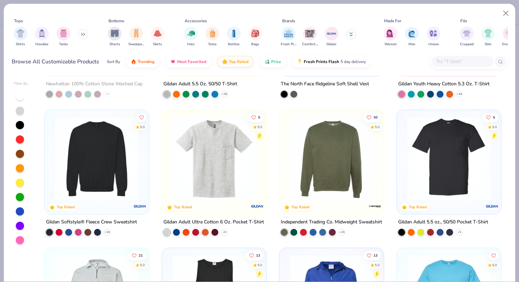
click at [85, 35] on icon at bounding box center [83, 34] width 4 height 3
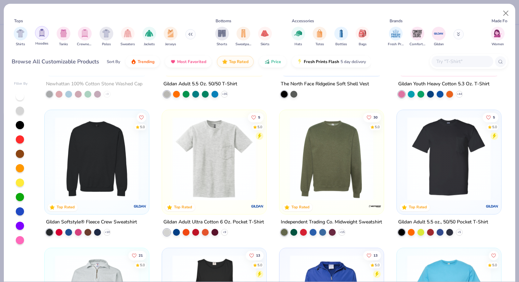
click at [45, 34] on img "filter for Hoodies" at bounding box center [42, 33] width 8 height 8
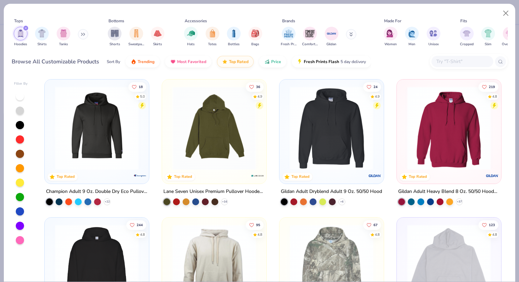
click at [316, 150] on div at bounding box center [240, 128] width 271 height 84
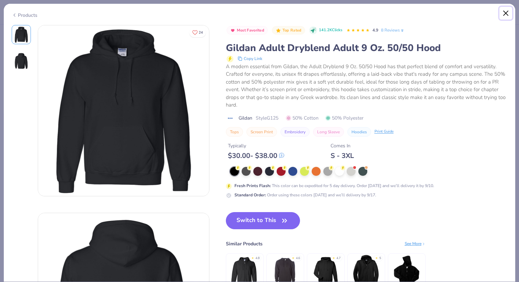
click at [509, 12] on button "Close" at bounding box center [505, 13] width 13 height 13
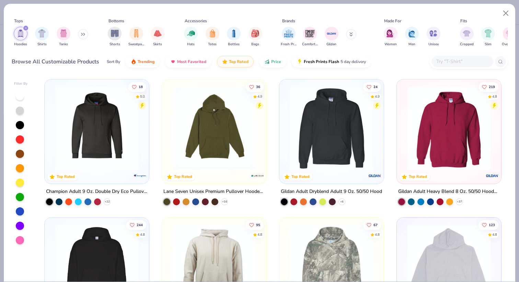
click at [460, 163] on img at bounding box center [448, 128] width 91 height 84
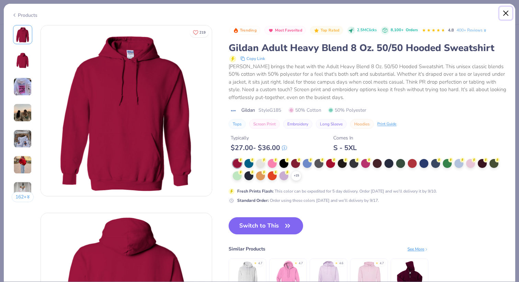
click at [506, 14] on button "Close" at bounding box center [505, 13] width 13 height 13
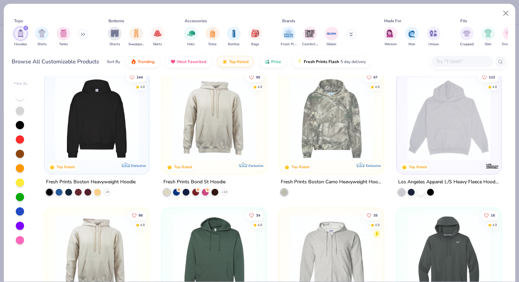
scroll to position [151, 0]
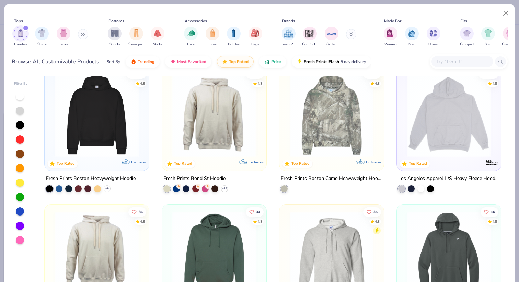
click at [78, 127] on img at bounding box center [96, 115] width 91 height 84
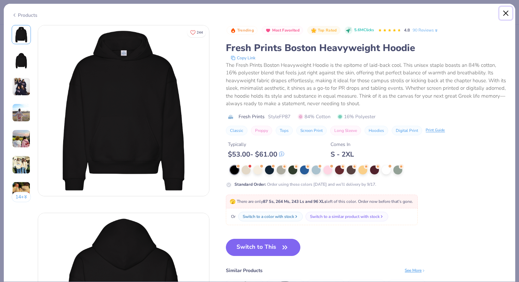
click at [504, 14] on button "Close" at bounding box center [505, 13] width 13 height 13
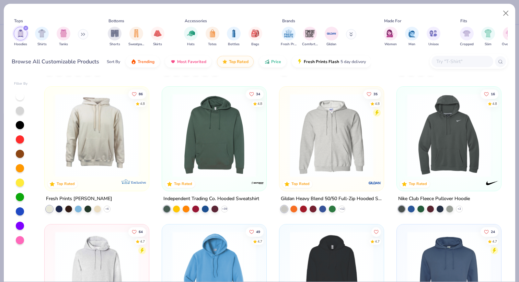
scroll to position [270, 0]
click at [100, 144] on img at bounding box center [96, 135] width 91 height 84
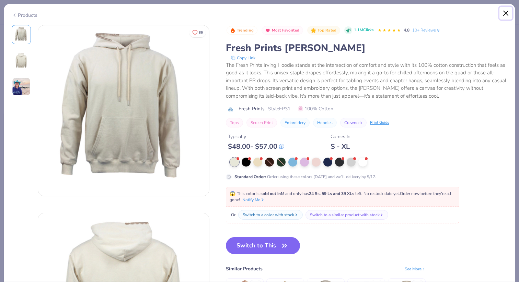
click at [509, 16] on button "Close" at bounding box center [505, 13] width 13 height 13
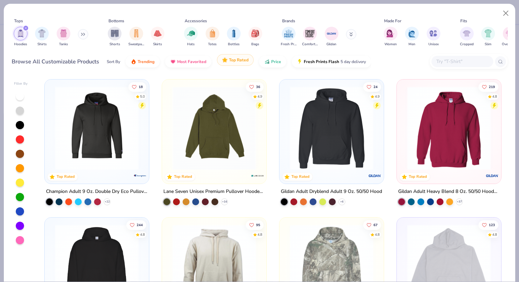
click at [240, 59] on span "Top Rated" at bounding box center [239, 59] width 20 height 5
click at [275, 62] on span "Price" at bounding box center [276, 59] width 10 height 5
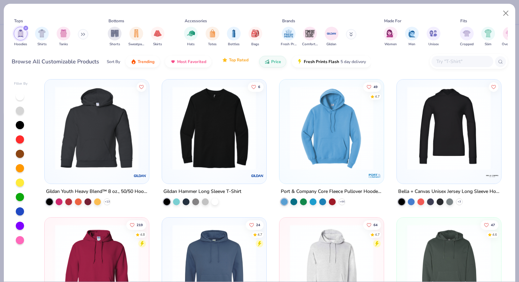
click at [232, 61] on span "Top Rated" at bounding box center [239, 59] width 20 height 5
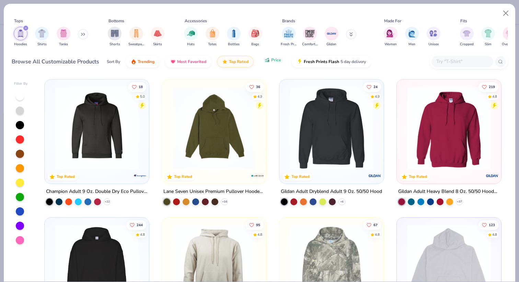
click at [277, 61] on span "Price" at bounding box center [276, 59] width 10 height 5
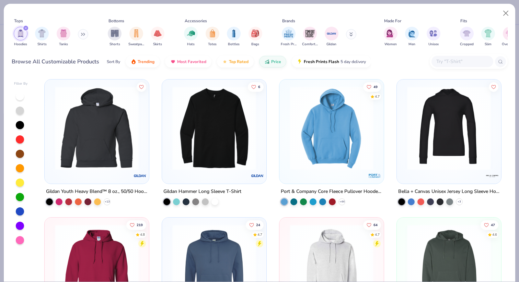
click at [348, 145] on img at bounding box center [331, 128] width 91 height 84
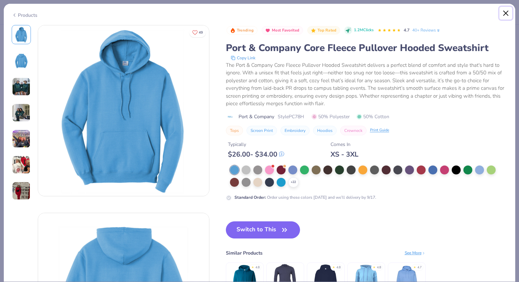
click at [507, 14] on button "Close" at bounding box center [505, 13] width 13 height 13
type textarea "x"
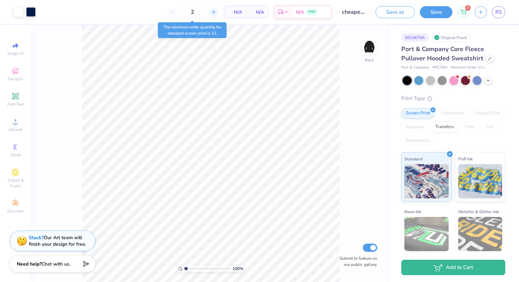
click at [211, 14] on icon at bounding box center [213, 12] width 5 height 5
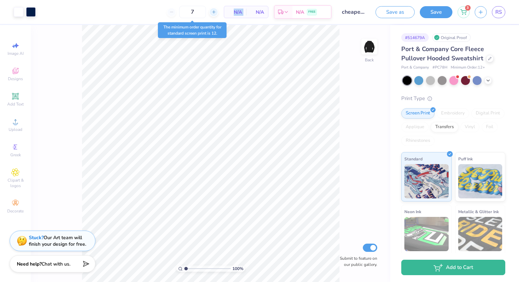
click at [211, 14] on icon at bounding box center [213, 12] width 5 height 5
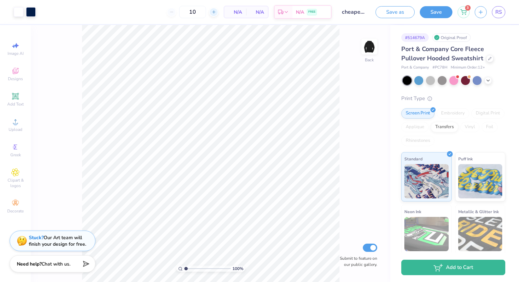
click at [211, 14] on icon at bounding box center [213, 12] width 5 height 5
click at [193, 11] on icon at bounding box center [190, 12] width 5 height 5
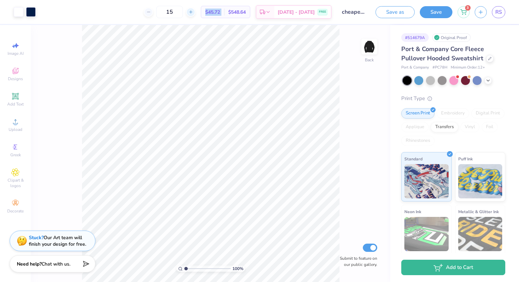
click at [193, 11] on icon at bounding box center [190, 12] width 5 height 5
click at [151, 13] on icon at bounding box center [148, 12] width 5 height 5
click at [150, 12] on line at bounding box center [148, 12] width 3 height 0
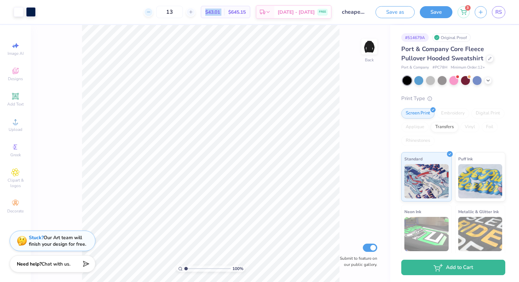
type input "12"
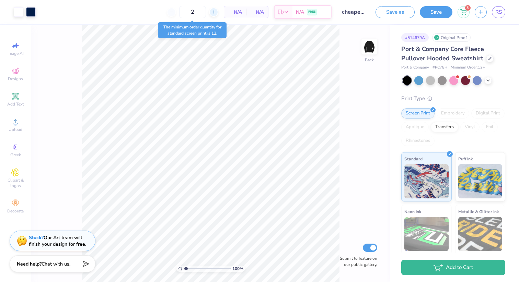
click at [214, 10] on icon at bounding box center [213, 12] width 5 height 5
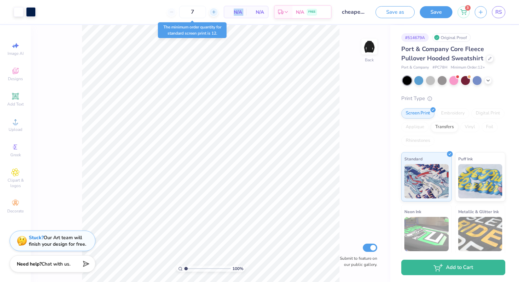
click at [214, 10] on icon at bounding box center [213, 12] width 5 height 5
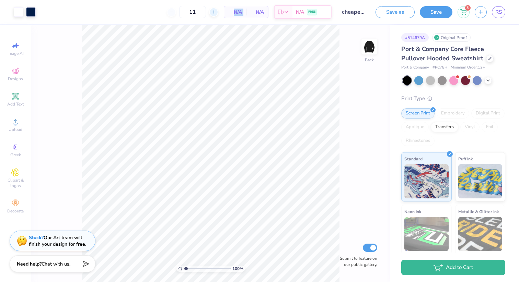
type input "12"
click at [488, 58] on icon at bounding box center [489, 58] width 3 height 3
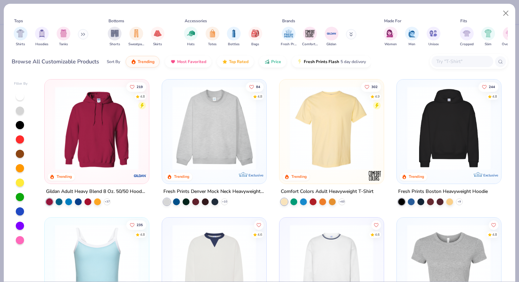
click at [82, 32] on button at bounding box center [83, 34] width 10 height 10
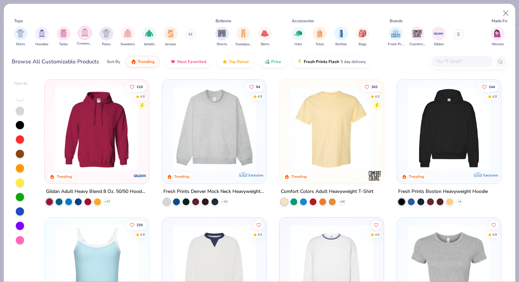
click at [88, 32] on img "filter for Crewnecks" at bounding box center [85, 33] width 8 height 8
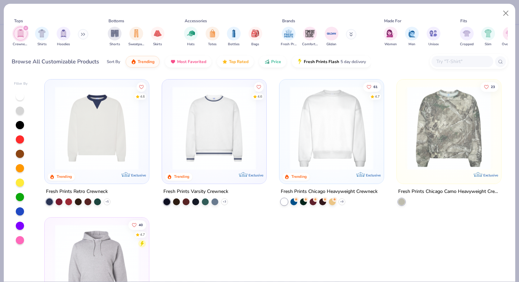
click at [80, 34] on button at bounding box center [83, 34] width 10 height 10
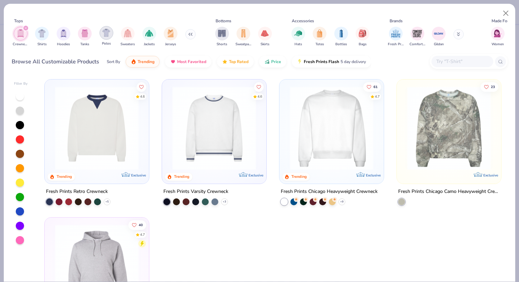
click at [107, 34] on img "filter for Polos" at bounding box center [106, 33] width 8 height 8
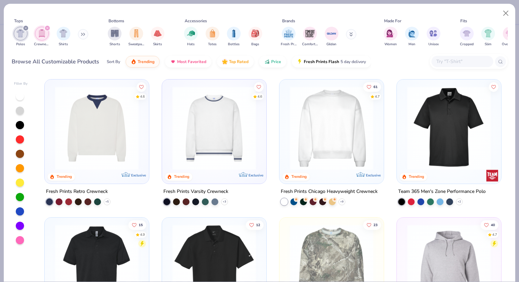
click at [80, 36] on button at bounding box center [83, 34] width 10 height 10
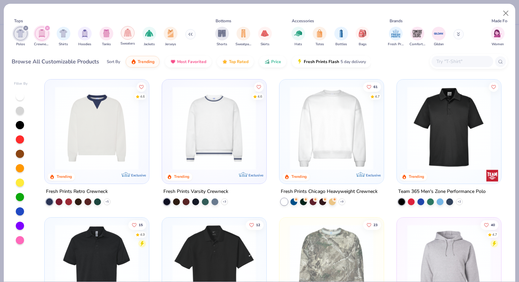
click at [125, 37] on div "filter for Sweaters" at bounding box center [128, 33] width 14 height 14
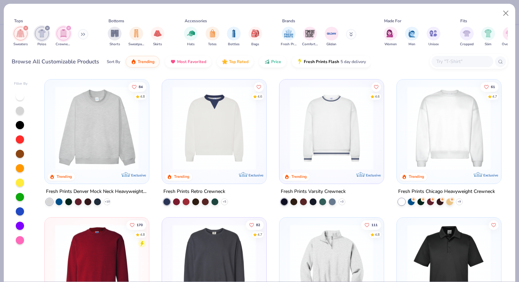
click at [47, 27] on icon "filter for Polos" at bounding box center [47, 28] width 3 height 3
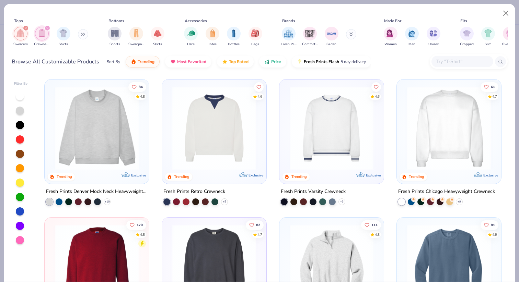
click at [25, 27] on icon "filter for Sweaters" at bounding box center [26, 28] width 2 height 2
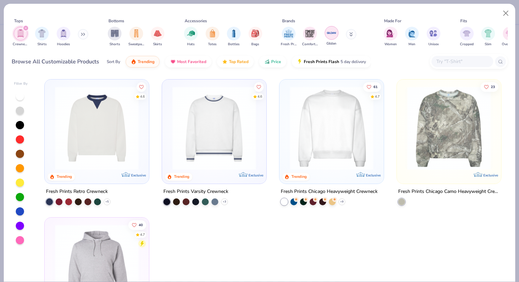
click at [333, 35] on img "filter for Gildan" at bounding box center [331, 33] width 10 height 10
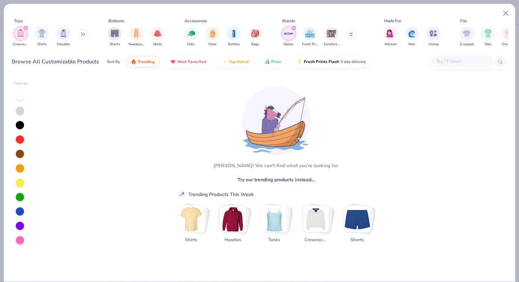
click at [81, 36] on button at bounding box center [83, 34] width 10 height 10
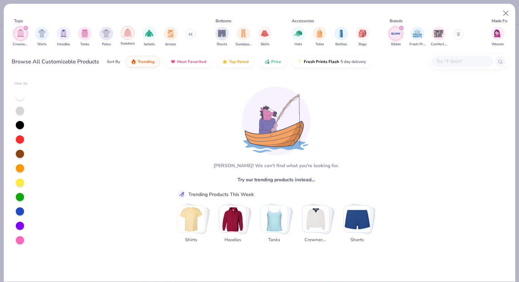
click at [124, 36] on img "filter for Sweaters" at bounding box center [128, 33] width 8 height 8
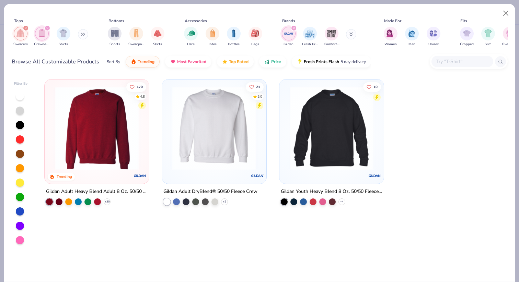
click at [116, 143] on img at bounding box center [96, 128] width 91 height 84
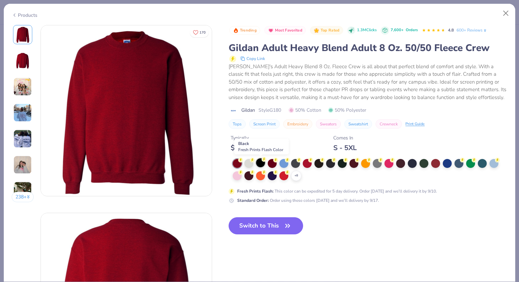
click at [260, 165] on div at bounding box center [260, 162] width 9 height 9
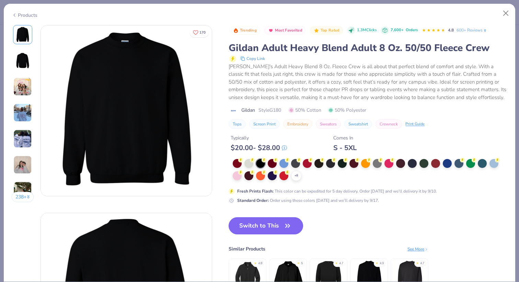
click at [262, 229] on button "Switch to This" at bounding box center [265, 225] width 74 height 17
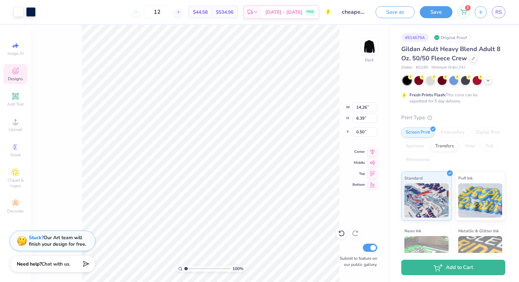
type input "3.00"
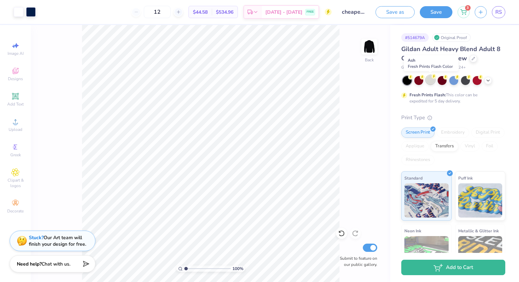
click at [430, 84] on div at bounding box center [430, 79] width 9 height 9
click at [427, 81] on div at bounding box center [430, 79] width 9 height 9
click at [488, 82] on icon at bounding box center [487, 79] width 5 height 5
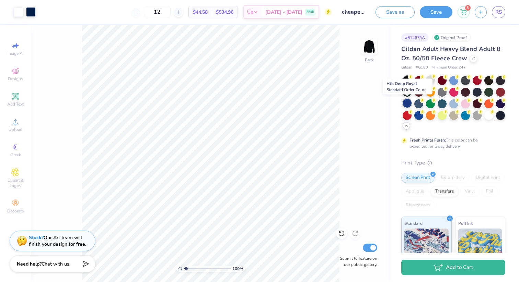
click at [407, 101] on div at bounding box center [406, 103] width 9 height 9
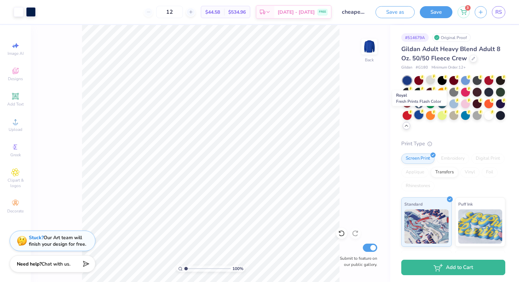
click at [420, 116] on div at bounding box center [418, 114] width 9 height 9
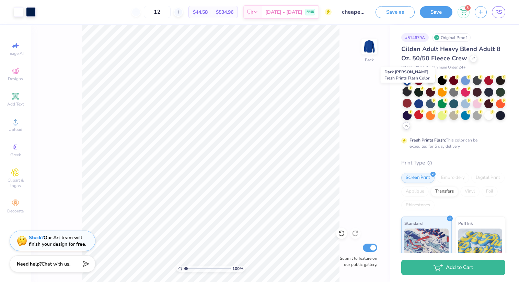
click at [406, 93] on div at bounding box center [406, 91] width 9 height 9
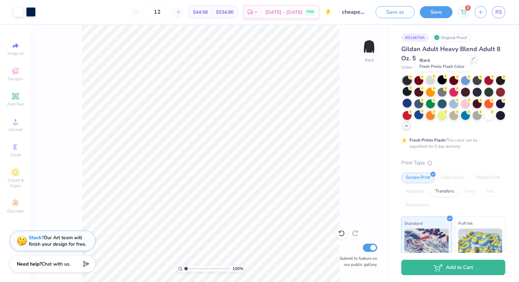
click at [441, 81] on div at bounding box center [441, 79] width 9 height 9
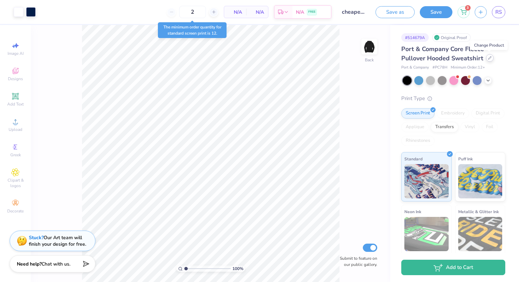
click at [489, 56] on div at bounding box center [490, 58] width 8 height 8
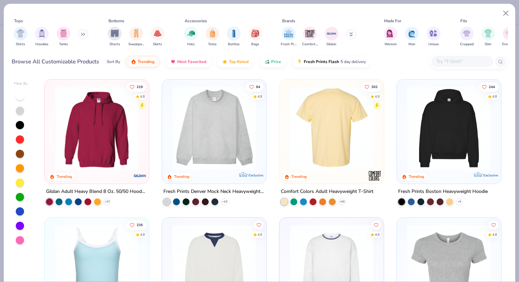
click at [321, 134] on img at bounding box center [331, 128] width 91 height 84
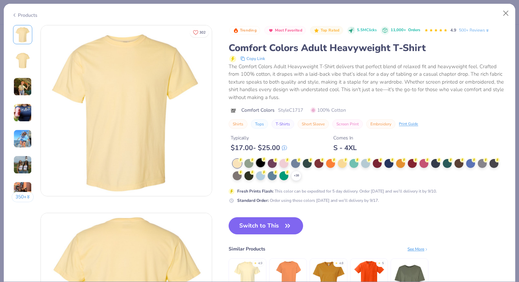
click at [259, 165] on div at bounding box center [260, 162] width 9 height 9
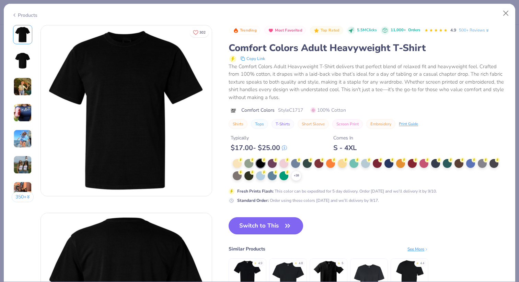
click at [262, 229] on button "Switch to This" at bounding box center [265, 225] width 74 height 17
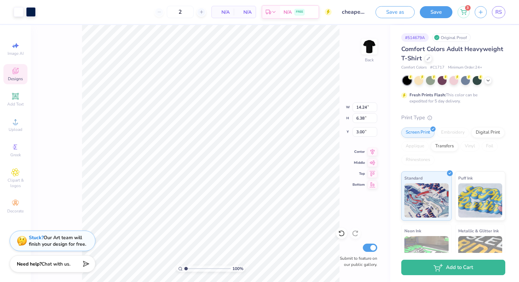
type input "3.00"
click at [199, 12] on icon at bounding box center [201, 12] width 5 height 5
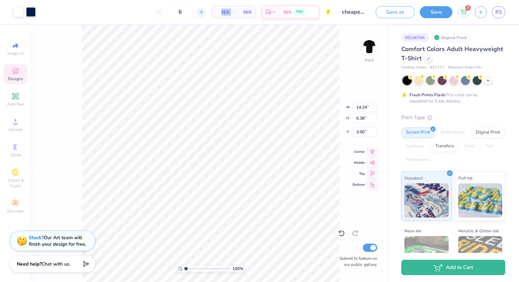
click at [199, 12] on icon at bounding box center [201, 12] width 5 height 5
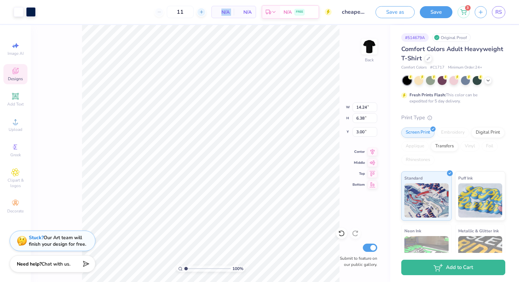
click at [199, 12] on icon at bounding box center [201, 12] width 5 height 5
type input "12"
type input "12.81"
type input "5.74"
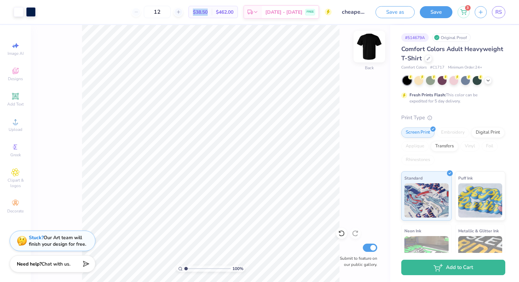
click at [369, 51] on img at bounding box center [368, 46] width 27 height 27
click at [17, 154] on span "Greek" at bounding box center [15, 154] width 11 height 5
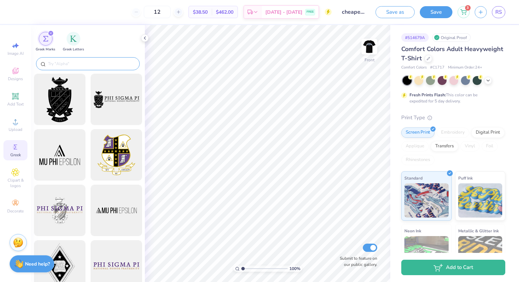
click at [100, 63] on input "text" at bounding box center [91, 63] width 88 height 7
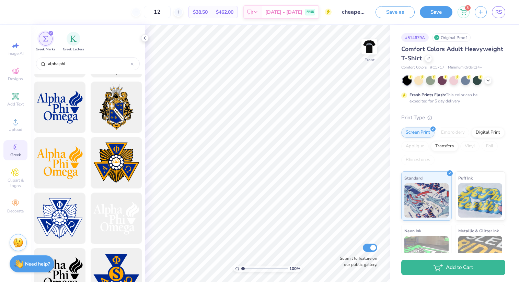
scroll to position [52, 0]
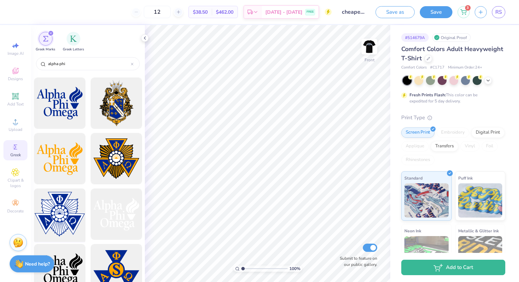
type input "alpha phi"
click at [67, 220] on div at bounding box center [59, 214] width 57 height 57
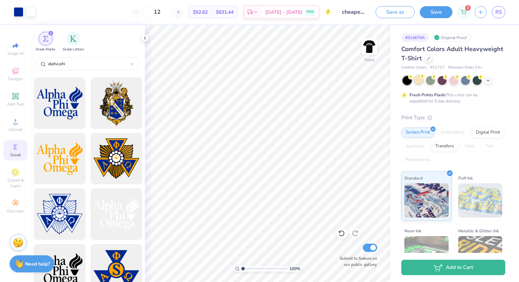
click at [418, 80] on div at bounding box center [418, 79] width 9 height 9
click at [370, 46] on img at bounding box center [368, 46] width 27 height 27
click at [465, 81] on div at bounding box center [465, 79] width 9 height 9
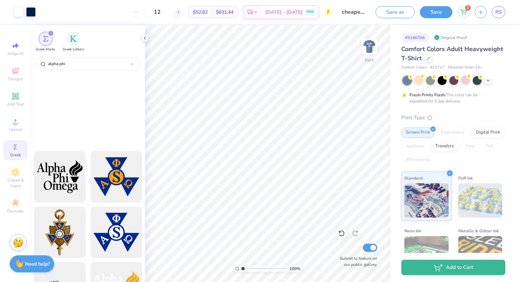
scroll to position [0, 0]
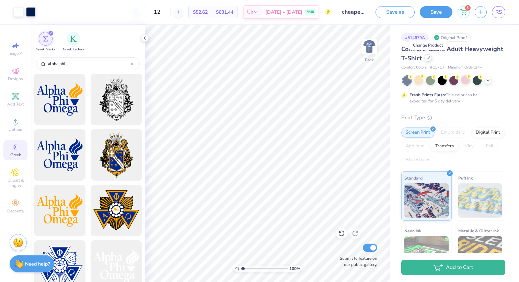
click at [427, 58] on icon at bounding box center [428, 58] width 3 height 3
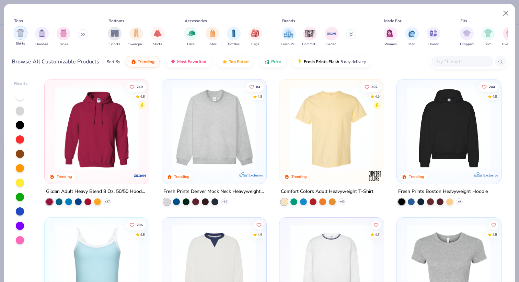
click at [20, 36] on img "filter for Shirts" at bounding box center [20, 33] width 8 height 8
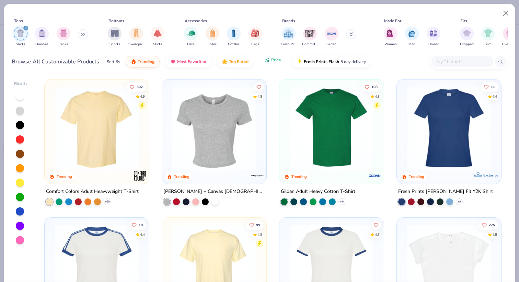
click at [276, 62] on span "Price" at bounding box center [276, 59] width 10 height 5
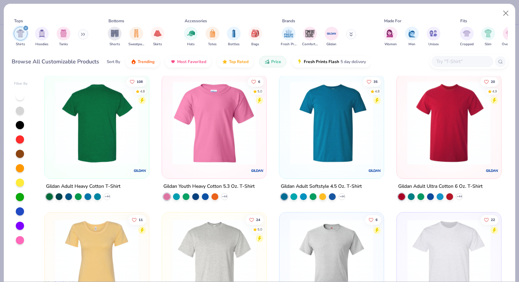
scroll to position [11, 0]
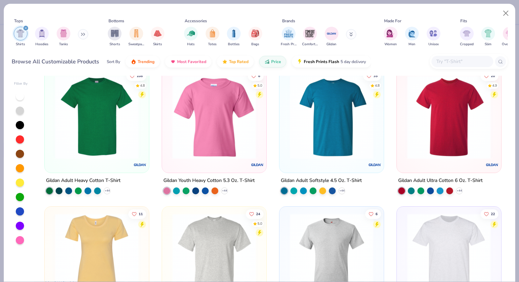
click at [328, 132] on img at bounding box center [331, 117] width 91 height 84
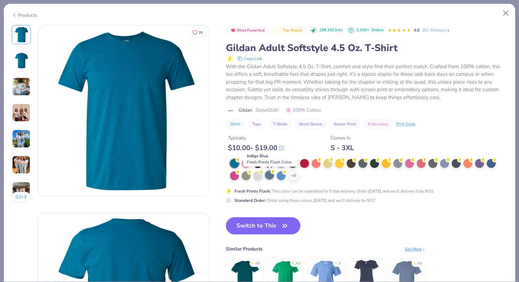
click at [272, 177] on div at bounding box center [269, 175] width 9 height 9
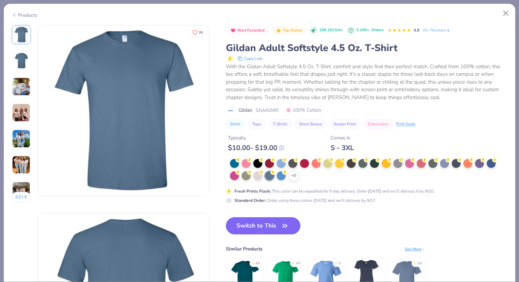
click at [253, 227] on button "Switch to This" at bounding box center [263, 225] width 74 height 17
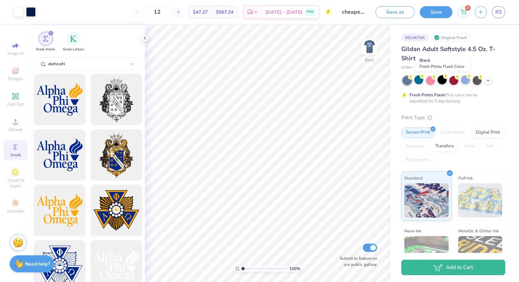
click at [440, 82] on div at bounding box center [441, 79] width 9 height 9
click at [421, 58] on icon at bounding box center [421, 57] width 3 height 3
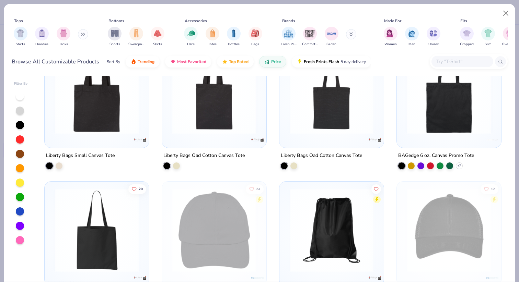
scroll to position [37, 0]
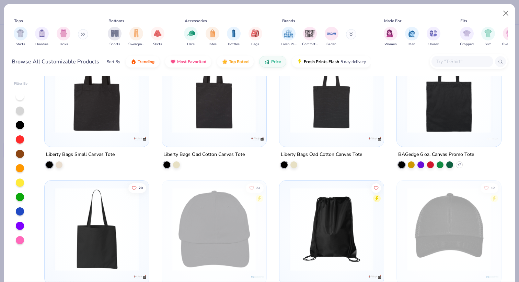
click at [109, 108] on img at bounding box center [96, 91] width 91 height 84
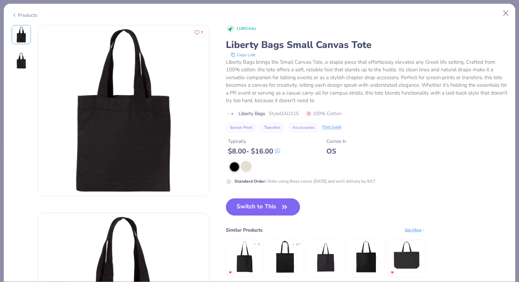
click at [248, 168] on div at bounding box center [245, 166] width 9 height 9
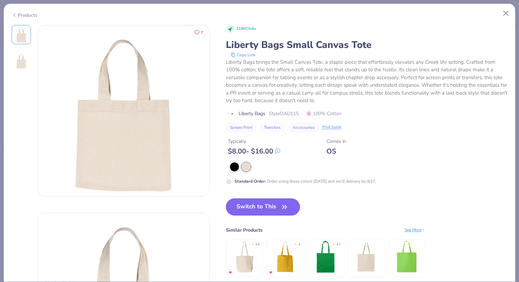
click at [257, 206] on button "Switch to This" at bounding box center [263, 207] width 74 height 17
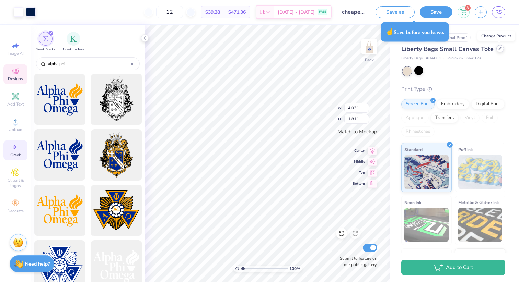
click at [500, 47] on icon at bounding box center [499, 48] width 3 height 3
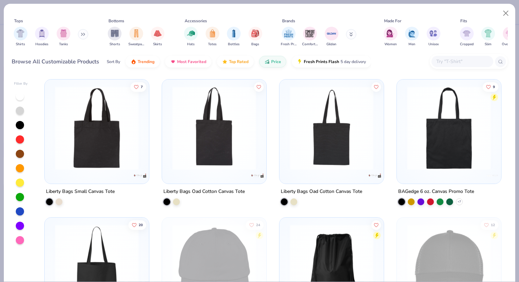
scroll to position [10, 0]
